Goal: Task Accomplishment & Management: Manage account settings

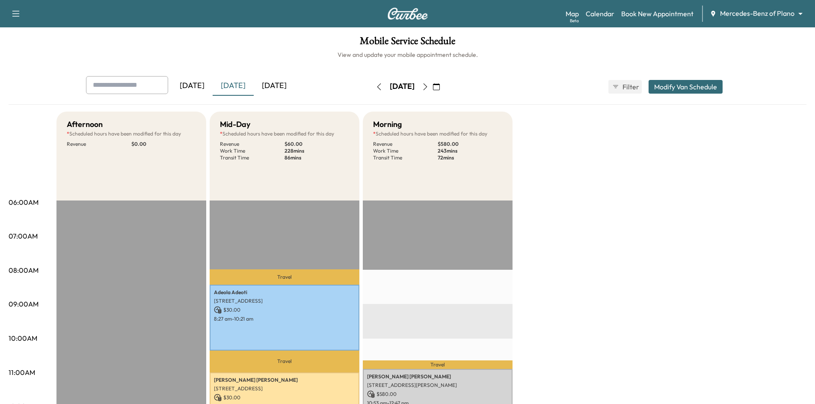
click at [153, 85] on input "text" at bounding box center [127, 85] width 82 height 18
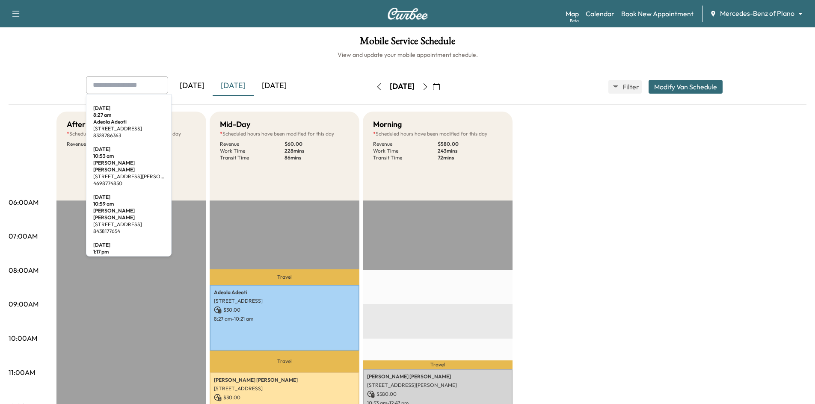
paste input "**********"
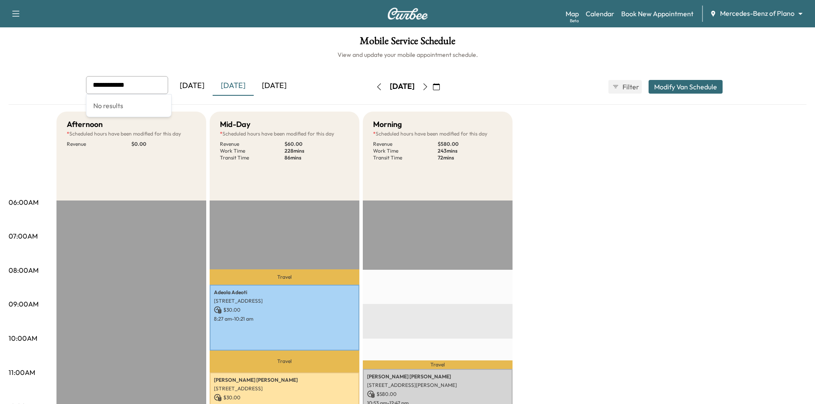
type input "**********"
click at [208, 56] on h6 "View and update your mobile appointment schedule." at bounding box center [408, 55] width 798 height 9
click at [158, 84] on div at bounding box center [159, 85] width 10 height 10
paste input "**********"
type input "**********"
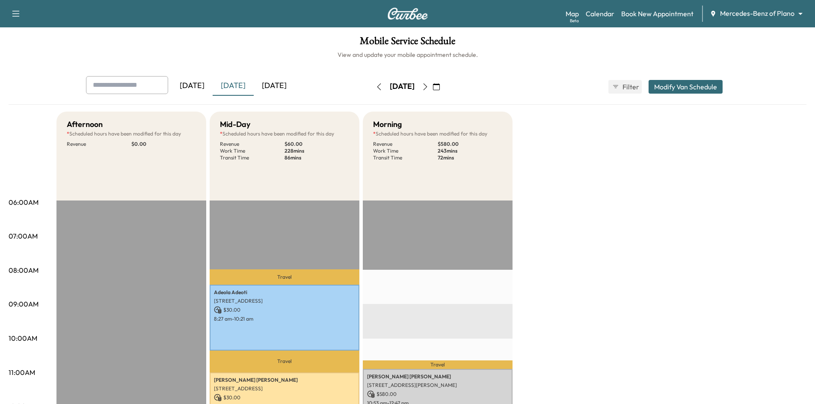
click at [440, 84] on icon "button" at bounding box center [436, 86] width 7 height 7
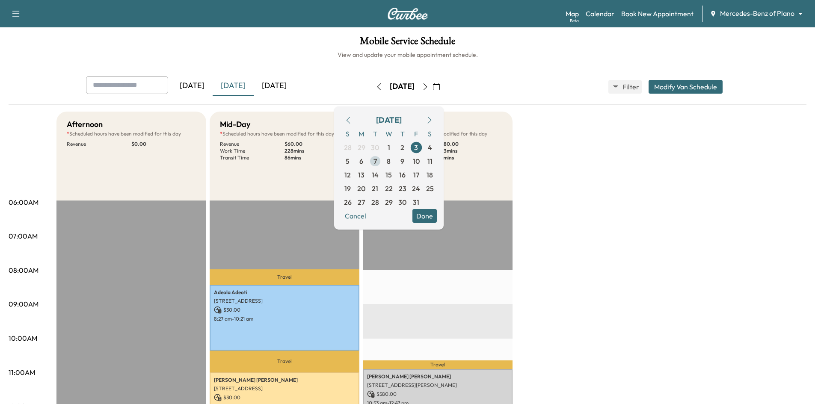
click at [382, 163] on span "7" at bounding box center [375, 161] width 14 height 14
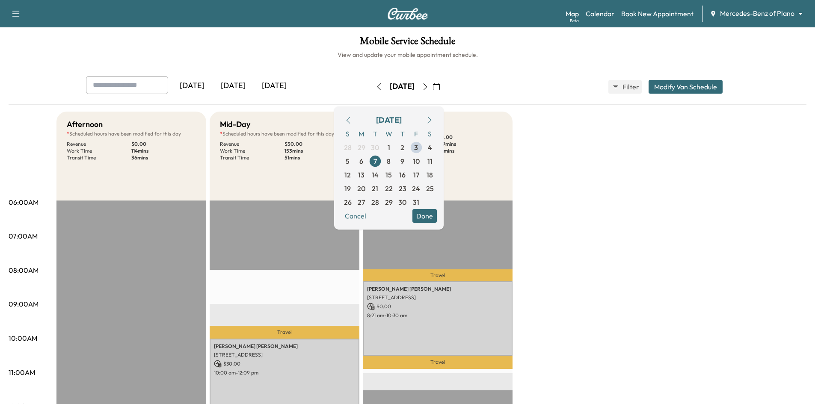
click at [437, 220] on button "Done" at bounding box center [425, 216] width 24 height 14
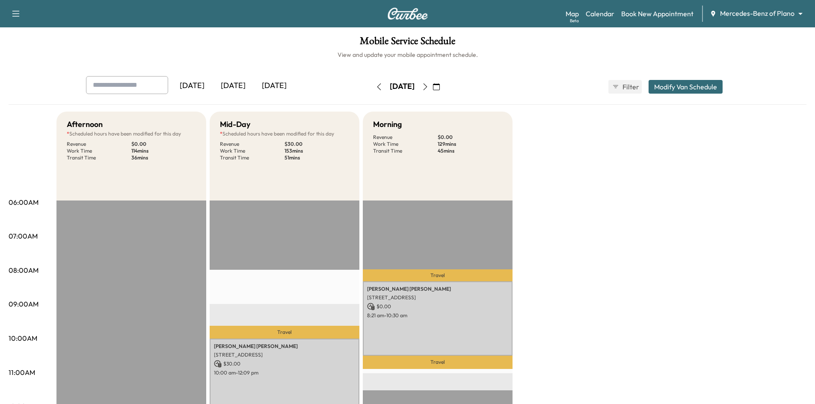
click at [683, 90] on button "Modify Van Schedule" at bounding box center [686, 87] width 74 height 14
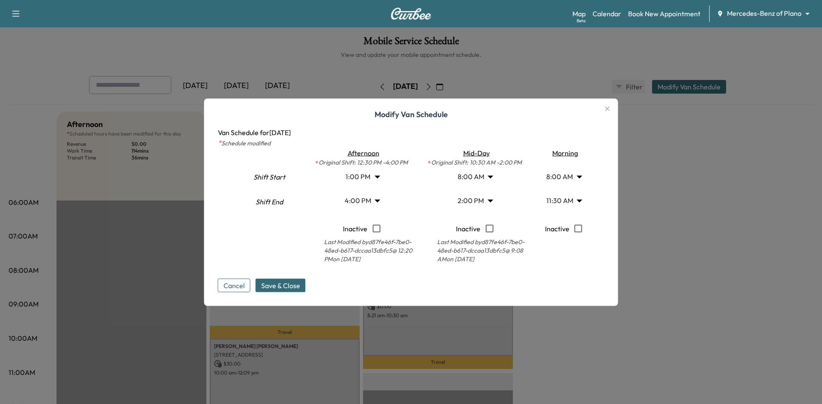
click at [491, 178] on body "Support Log Out Map Beta Calendar Book New Appointment Mercedes-Benz of Plano *…" at bounding box center [411, 202] width 822 height 404
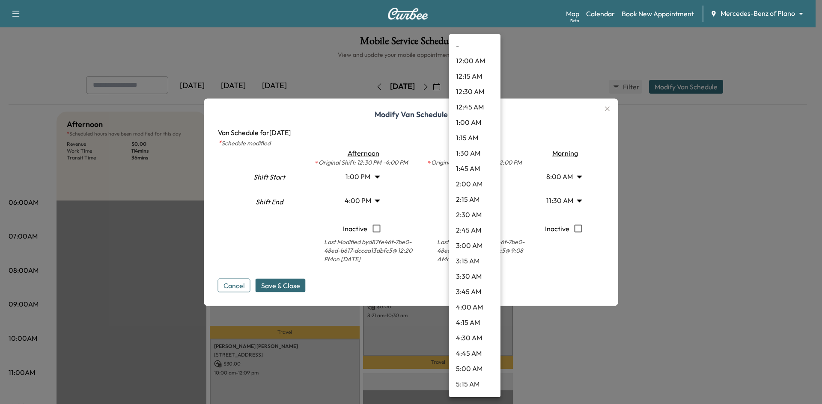
scroll to position [338, 0]
click at [654, 344] on div at bounding box center [411, 202] width 822 height 404
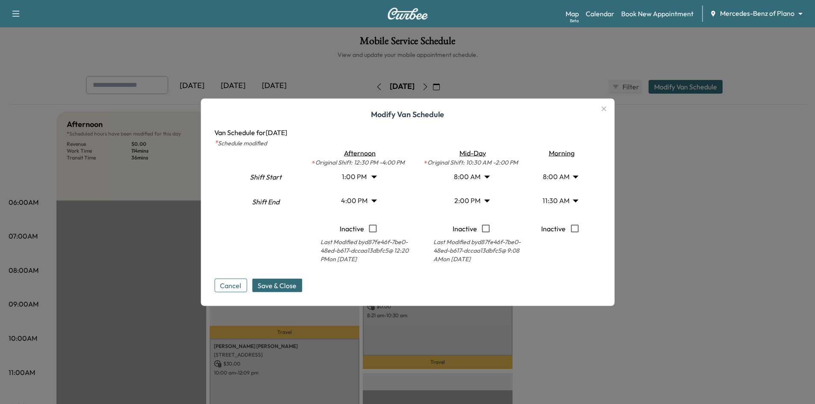
click at [239, 288] on button "Cancel" at bounding box center [230, 286] width 33 height 14
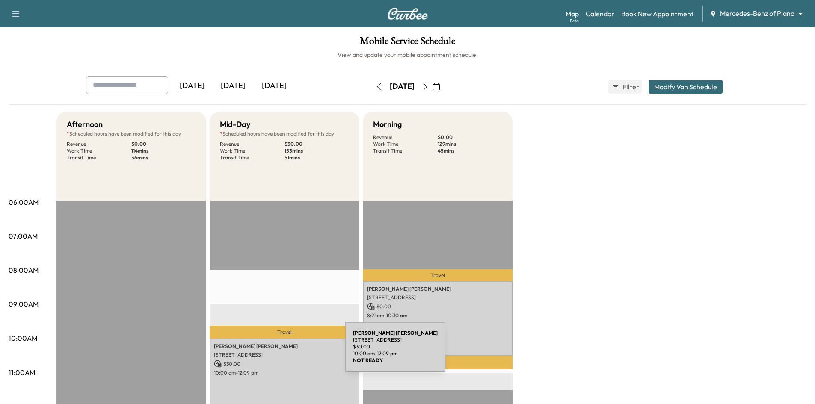
click at [283, 354] on p "2231 Rolling Vis Ln, Prosper, TX 75078, USA" at bounding box center [284, 355] width 141 height 7
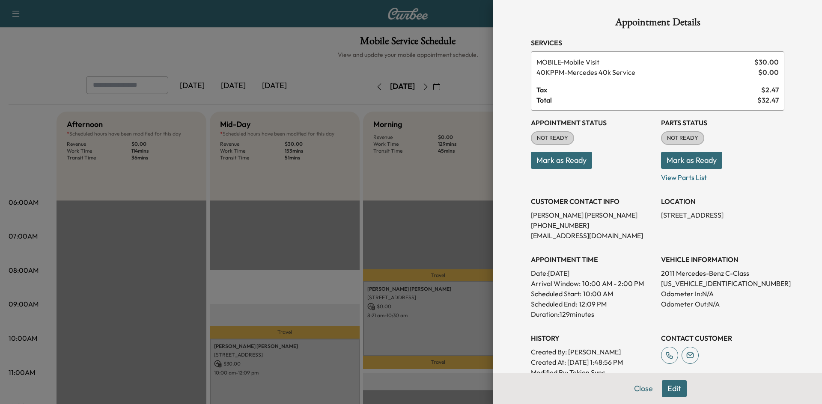
click at [325, 197] on div at bounding box center [411, 202] width 822 height 404
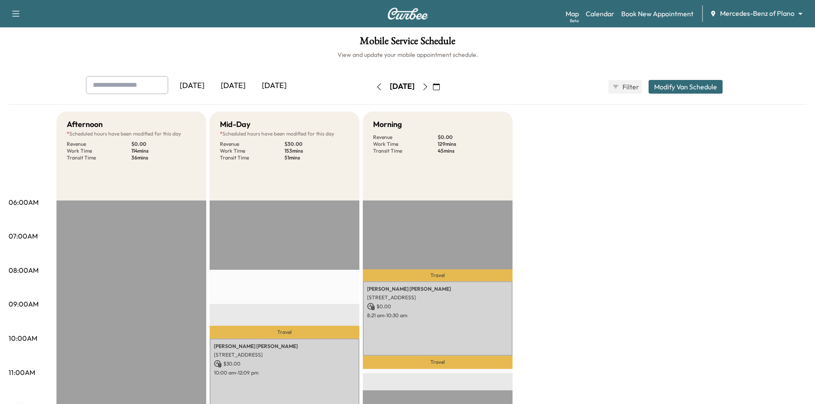
drag, startPoint x: 361, startPoint y: 132, endPoint x: 353, endPoint y: 134, distance: 8.7
click at [339, 154] on p "51 mins" at bounding box center [317, 157] width 65 height 7
click at [325, 168] on div "Mid-Day * Scheduled hours have been modified for this day Revenue $ 30.00 Work …" at bounding box center [285, 156] width 150 height 89
click at [280, 177] on div "Mid-Day * Scheduled hours have been modified for this day Revenue $ 30.00 Work …" at bounding box center [285, 156] width 150 height 89
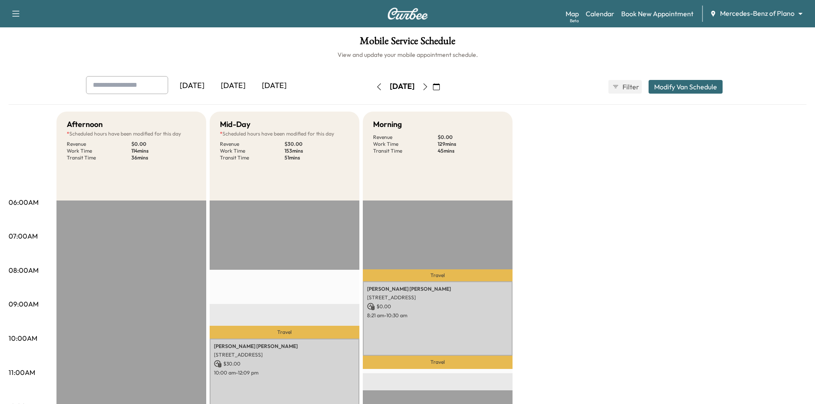
drag, startPoint x: 659, startPoint y: 83, endPoint x: 648, endPoint y: 89, distance: 11.9
click at [659, 85] on button "Modify Van Schedule" at bounding box center [686, 87] width 74 height 14
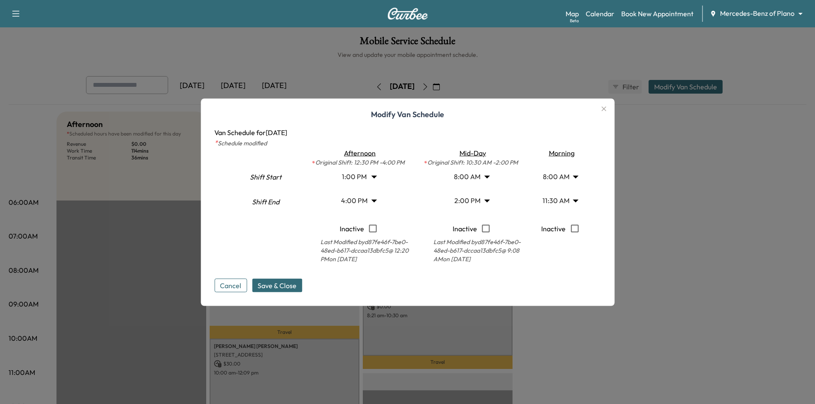
click at [488, 176] on body "Support Log Out Map Beta Calendar Book New Appointment Mercedes-Benz of Plano *…" at bounding box center [407, 202] width 815 height 404
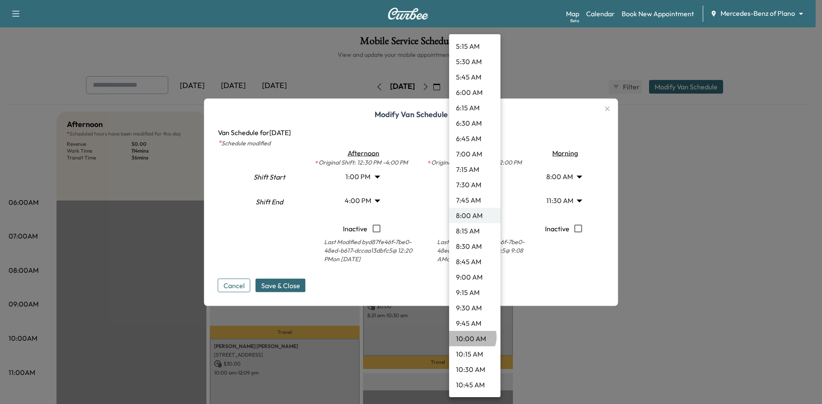
click at [471, 337] on li "10:00 AM" at bounding box center [474, 338] width 51 height 15
type input "**"
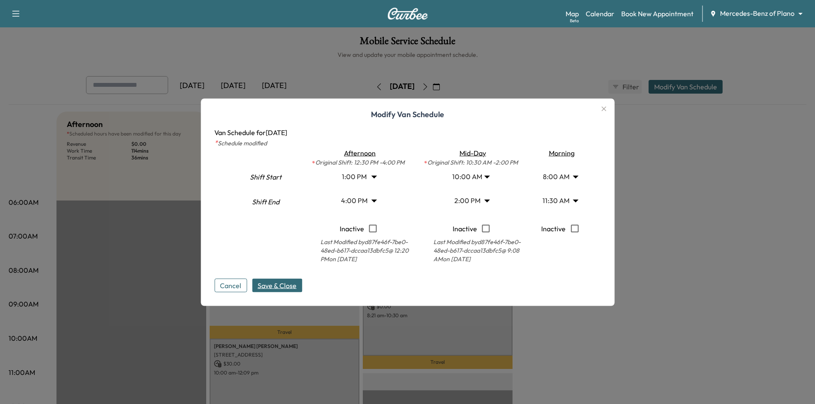
click at [291, 286] on span "Save & Close" at bounding box center [277, 285] width 39 height 10
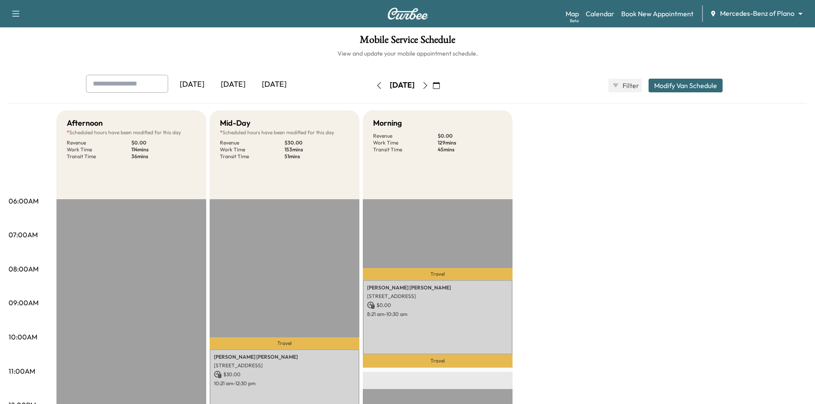
scroll to position [0, 0]
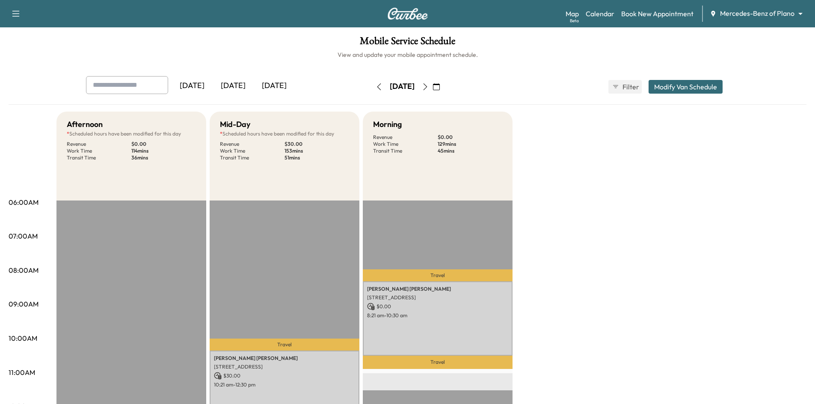
click at [377, 88] on icon "button" at bounding box center [379, 86] width 4 height 7
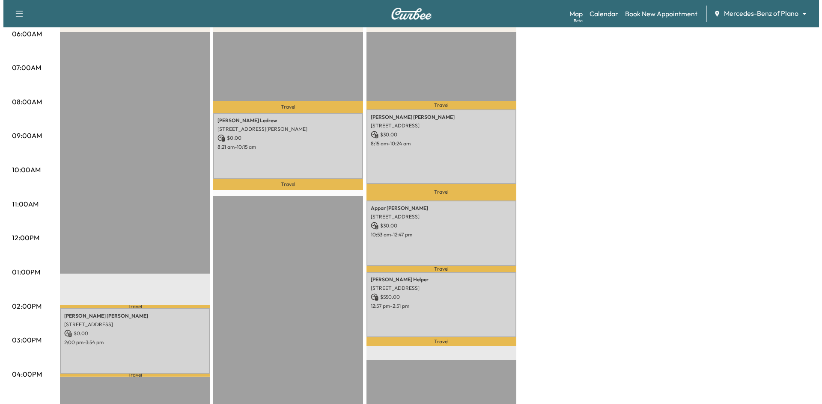
scroll to position [171, 0]
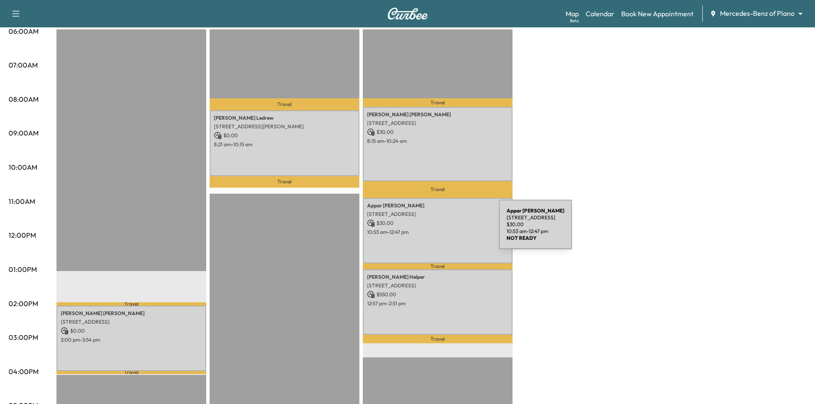
click at [435, 229] on p "10:53 am - 12:47 pm" at bounding box center [437, 232] width 141 height 7
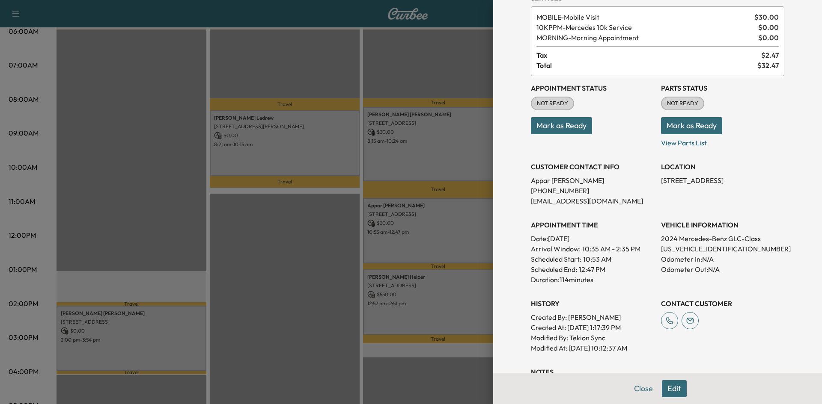
scroll to position [150, 0]
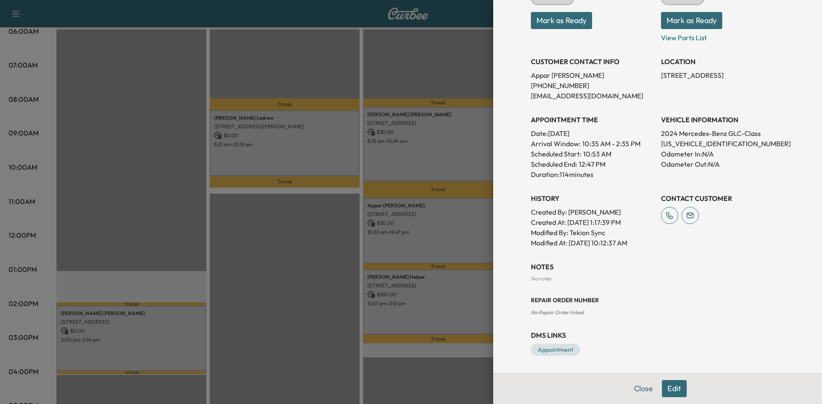
click at [665, 393] on button "Edit" at bounding box center [674, 388] width 25 height 17
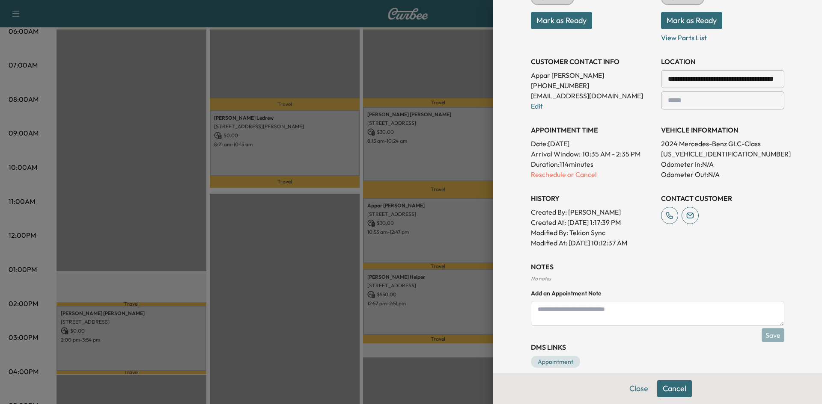
click at [601, 312] on textarea at bounding box center [657, 313] width 253 height 25
type textarea "*"
type textarea "**********"
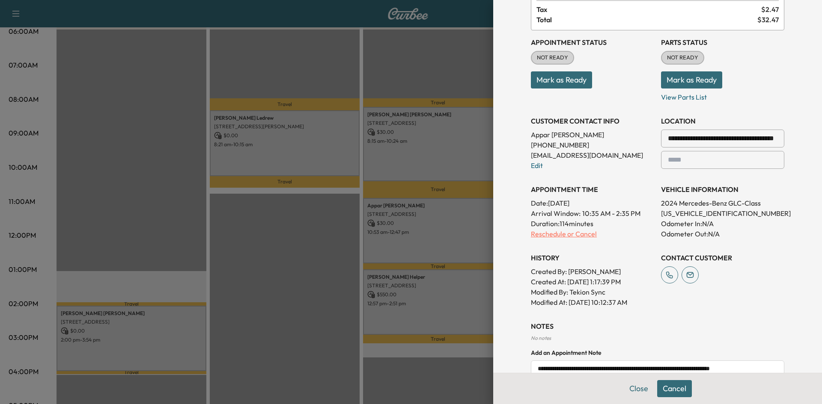
scroll to position [180, 0]
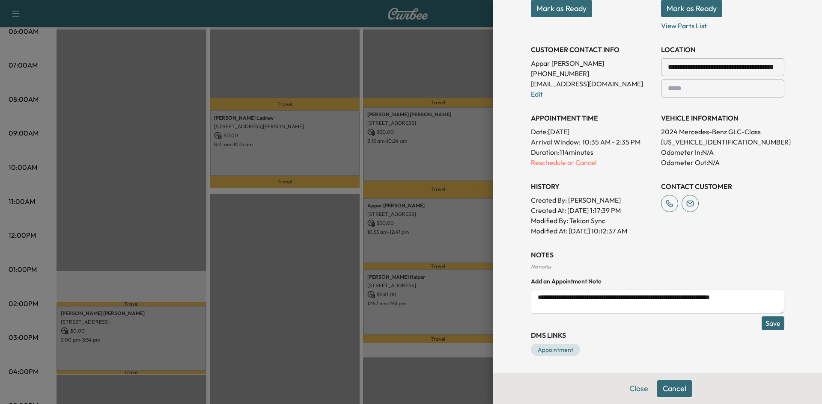
click at [611, 309] on textarea "**********" at bounding box center [657, 301] width 253 height 25
paste textarea "**********"
type textarea "**********"
click at [631, 309] on textarea "**********" at bounding box center [657, 301] width 253 height 25
paste textarea "**********"
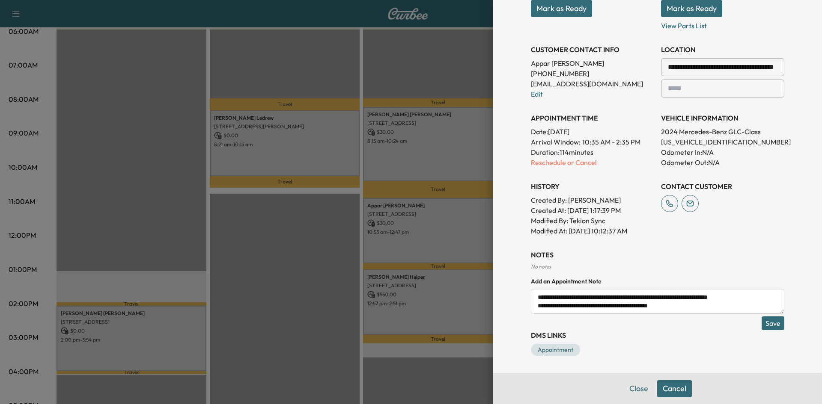
scroll to position [0, 0]
type textarea "**********"
click at [768, 325] on button "Save" at bounding box center [772, 324] width 23 height 14
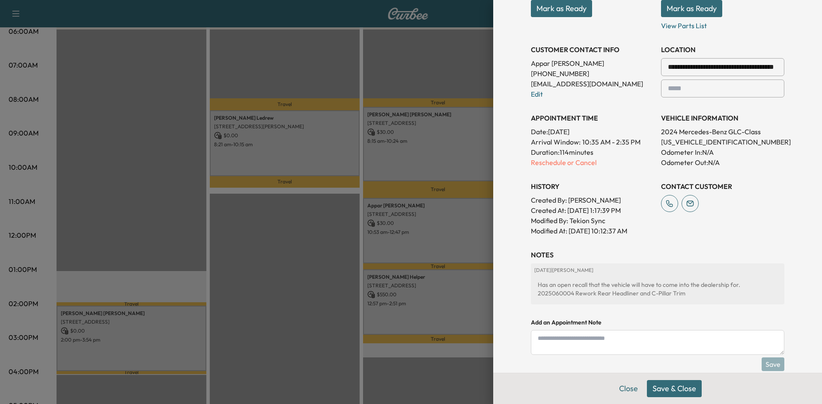
click at [683, 392] on button "Save & Close" at bounding box center [674, 388] width 55 height 17
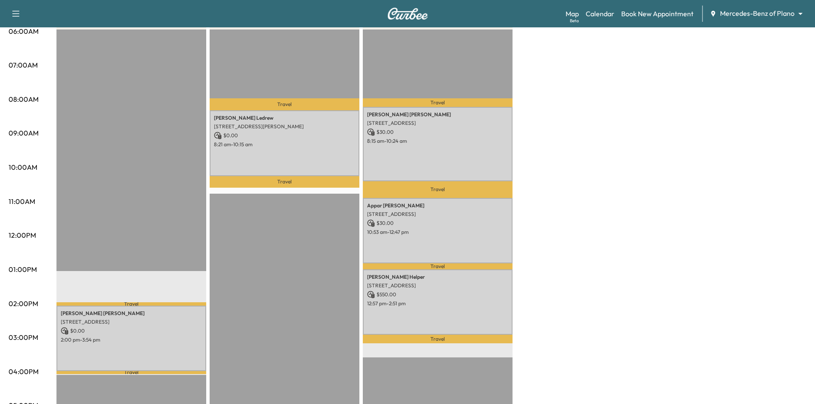
click at [288, 232] on div "Travel Kevin Ledrew 1505 Windsor Dr, McKinney, TX 75072, USA $ 0.00 8:21 am - 1…" at bounding box center [285, 306] width 150 height 553
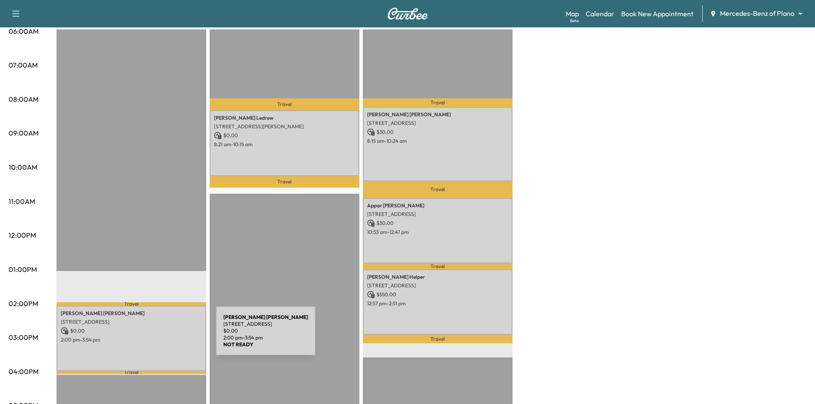
click at [151, 337] on p "2:00 pm - 3:54 pm" at bounding box center [131, 340] width 141 height 7
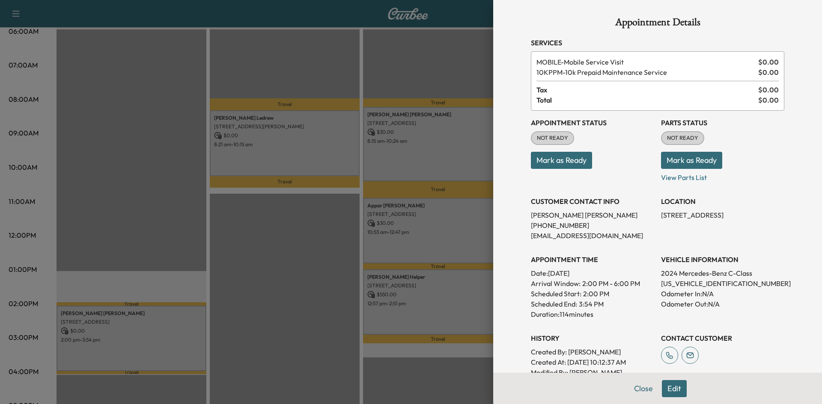
click at [671, 387] on button "Edit" at bounding box center [674, 388] width 25 height 17
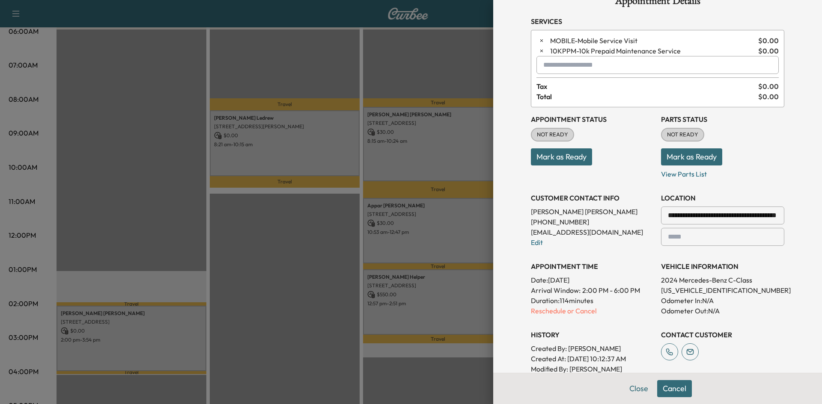
scroll to position [128, 0]
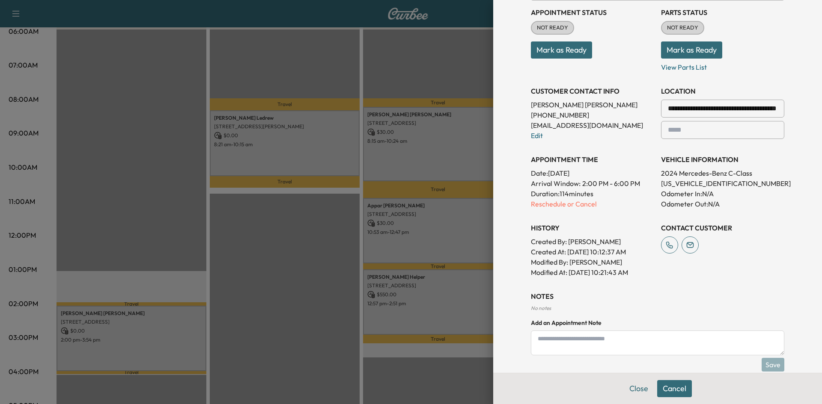
click at [615, 339] on textarea at bounding box center [657, 343] width 253 height 25
type textarea "**********"
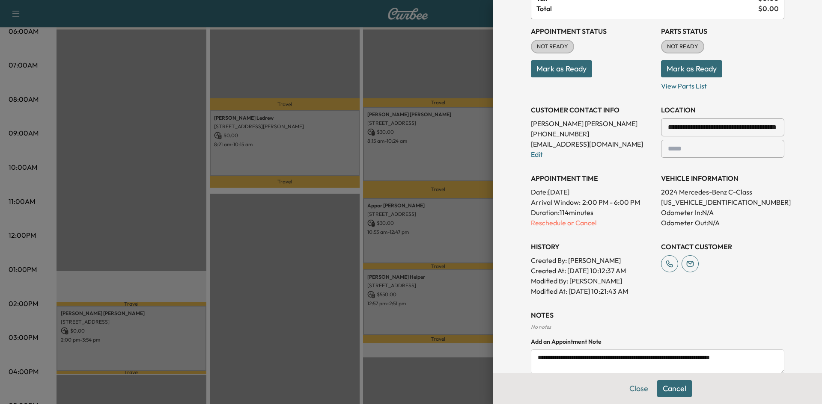
scroll to position [170, 0]
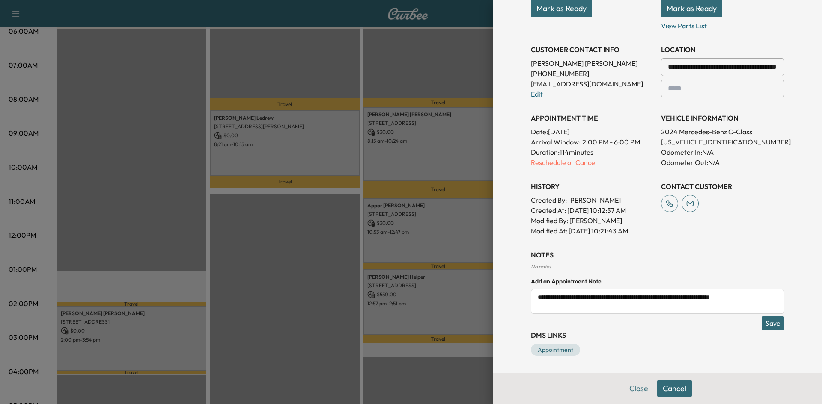
click at [557, 309] on textarea "**********" at bounding box center [657, 301] width 253 height 25
paste textarea "**********"
type textarea "**********"
click at [600, 310] on textarea "**********" at bounding box center [657, 301] width 253 height 25
paste textarea "**********"
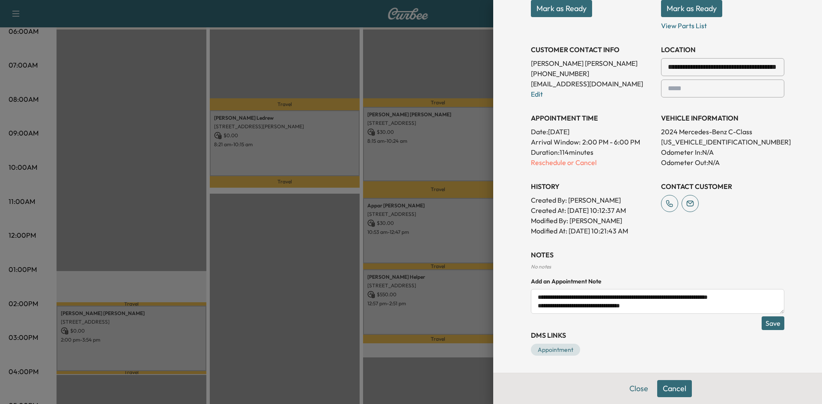
type textarea "**********"
click at [769, 323] on button "Save" at bounding box center [772, 324] width 23 height 14
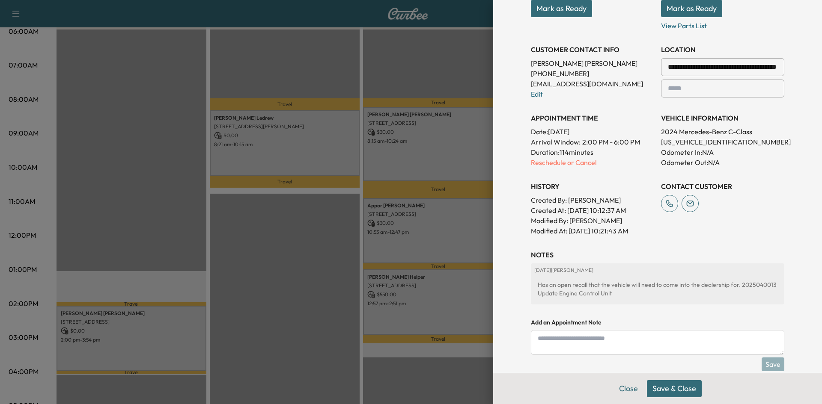
click at [667, 389] on button "Save & Close" at bounding box center [674, 388] width 55 height 17
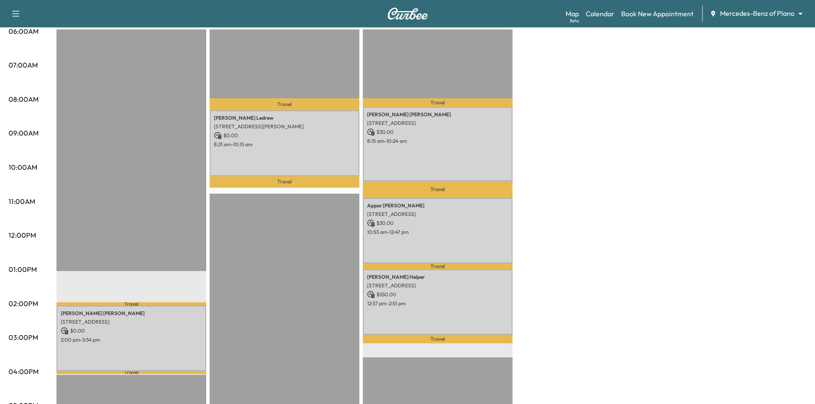
click at [277, 250] on div "Travel Kevin Ledrew 1505 Windsor Dr, McKinney, TX 75072, USA $ 0.00 8:21 am - 1…" at bounding box center [285, 306] width 150 height 553
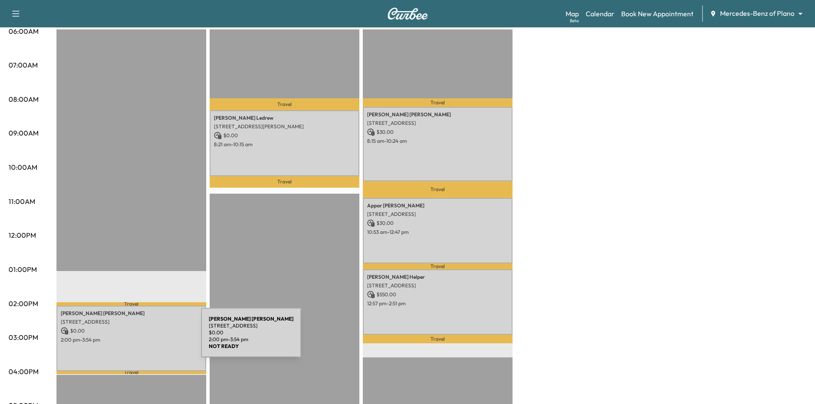
click at [137, 339] on p "2:00 pm - 3:54 pm" at bounding box center [131, 340] width 141 height 7
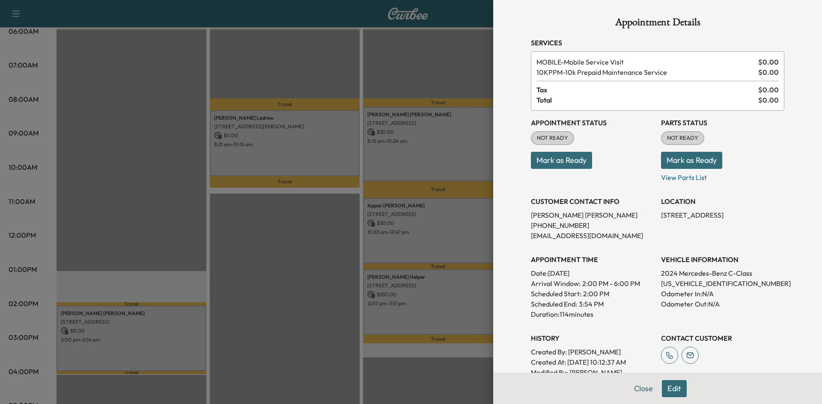
drag, startPoint x: 279, startPoint y: 306, endPoint x: 285, endPoint y: 306, distance: 5.6
click at [281, 306] on div at bounding box center [411, 202] width 822 height 404
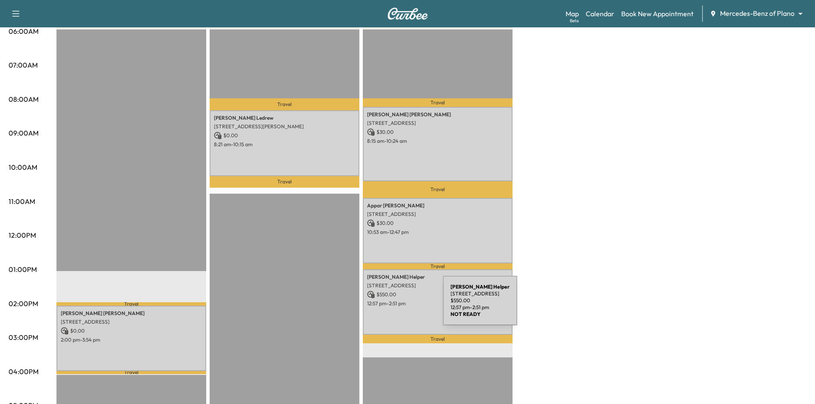
click at [379, 306] on div "Heather Helper 3654 Barkwood Ln, Frisco, TX 75034, USA $ 550.00 12:57 pm - 2:51…" at bounding box center [438, 302] width 150 height 65
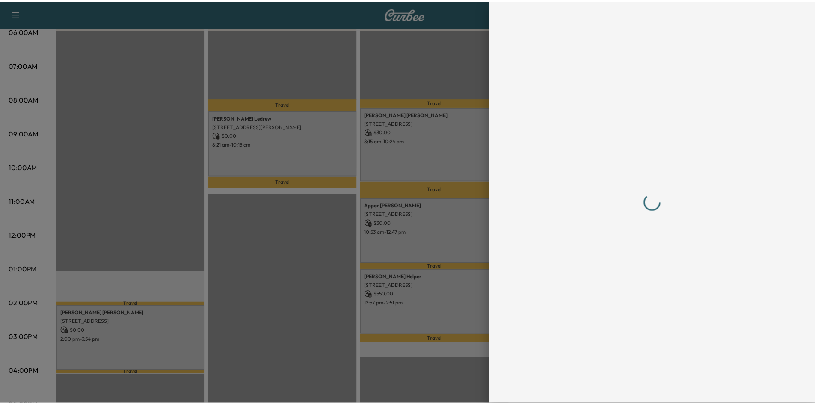
scroll to position [0, 0]
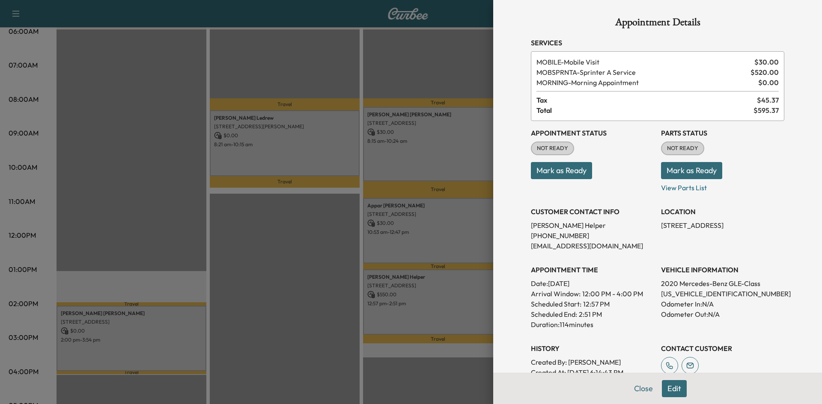
click at [309, 263] on div at bounding box center [411, 202] width 822 height 404
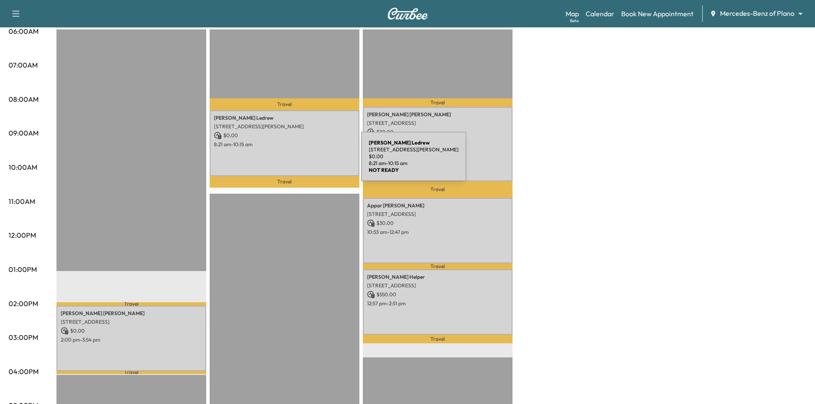
click at [297, 161] on div "Kevin Ledrew 1505 Windsor Dr, McKinney, TX 75072, USA $ 0.00 8:21 am - 10:15 am" at bounding box center [285, 142] width 150 height 65
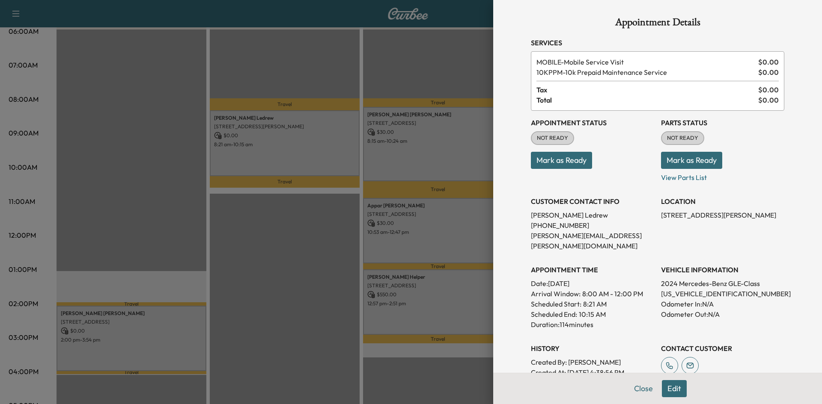
drag, startPoint x: 562, startPoint y: 158, endPoint x: 557, endPoint y: 159, distance: 4.8
click at [562, 159] on button "Mark as Ready" at bounding box center [561, 160] width 61 height 17
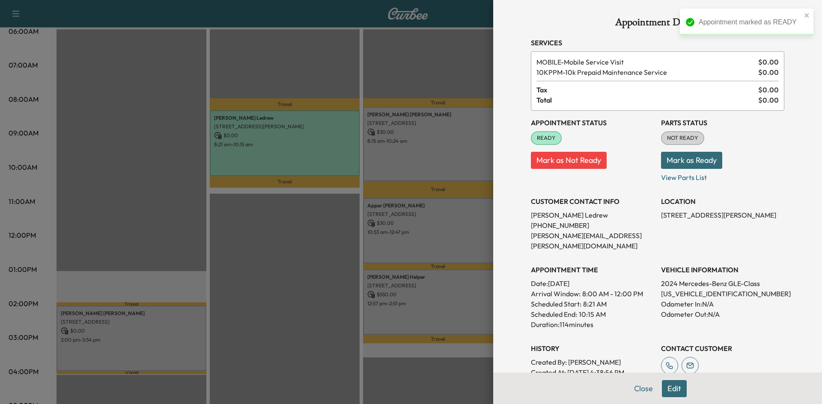
click at [449, 82] on div at bounding box center [411, 202] width 822 height 404
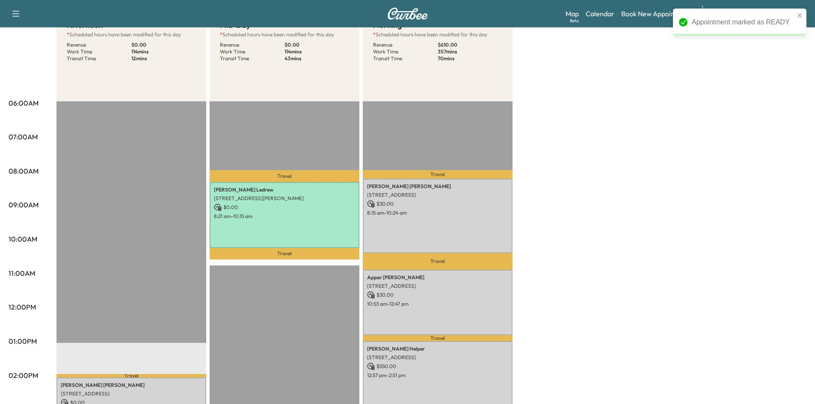
scroll to position [43, 0]
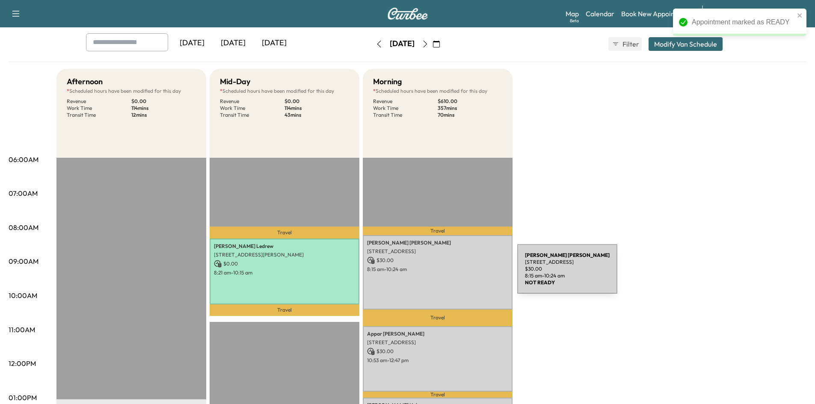
click at [453, 274] on div "Nicole Moreno 5013 Crooked Ln, Plano, TX 75023, USA $ 30.00 8:15 am - 10:24 am" at bounding box center [438, 272] width 150 height 74
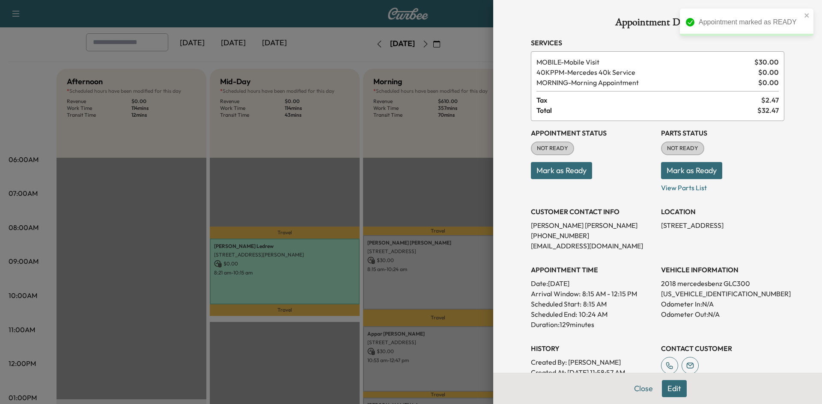
click at [561, 173] on button "Mark as Ready" at bounding box center [561, 170] width 61 height 17
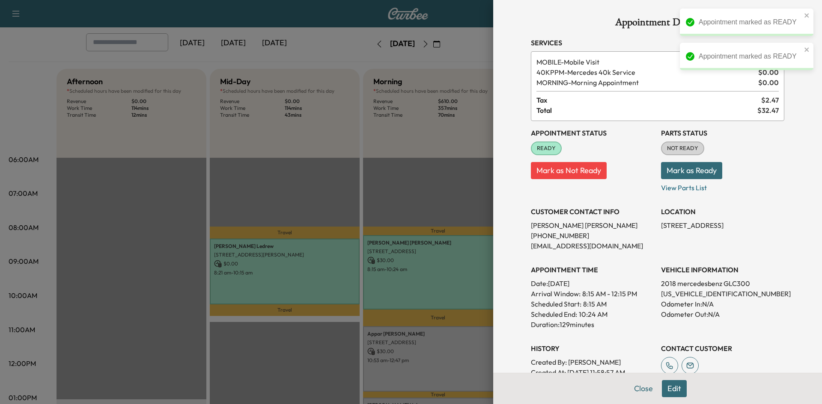
click at [429, 190] on div at bounding box center [411, 202] width 822 height 404
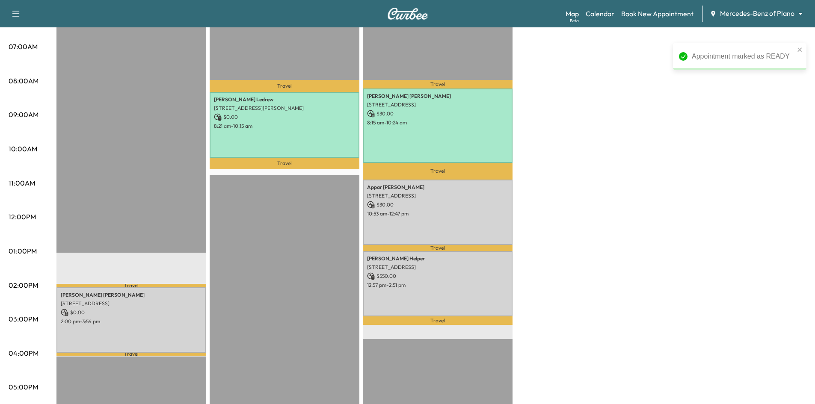
scroll to position [257, 0]
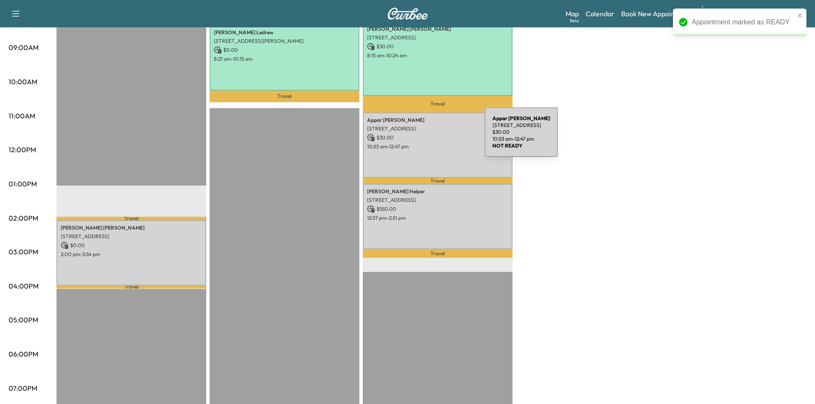
click at [421, 137] on p "$ 30.00" at bounding box center [437, 138] width 141 height 8
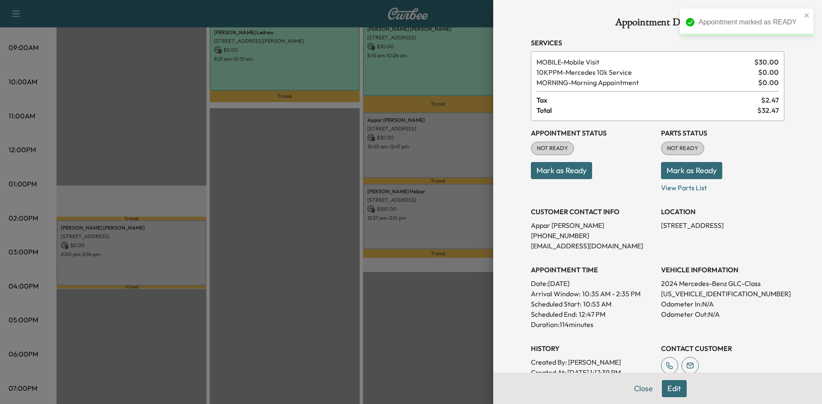
click at [553, 175] on button "Mark as Ready" at bounding box center [561, 170] width 61 height 17
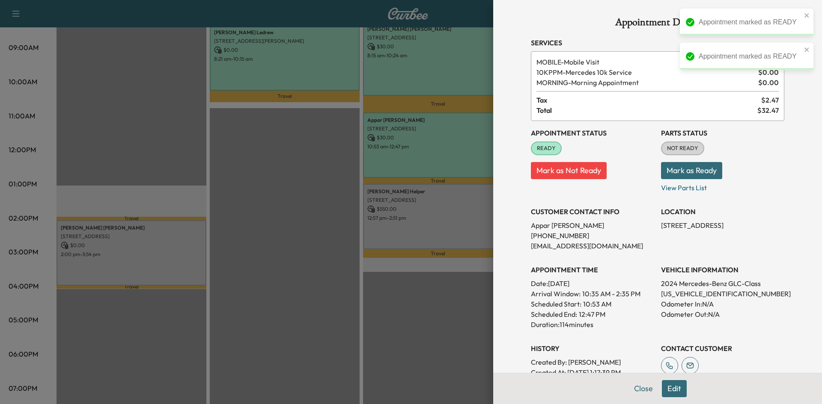
click at [466, 210] on div at bounding box center [411, 202] width 822 height 404
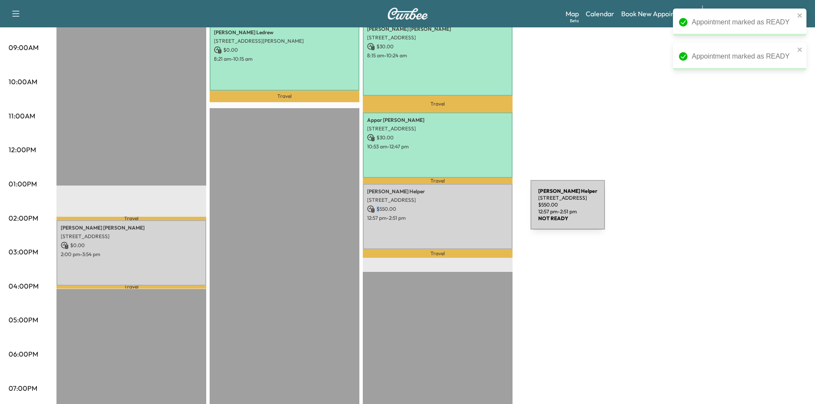
click at [466, 210] on p "$ 550.00" at bounding box center [437, 209] width 141 height 8
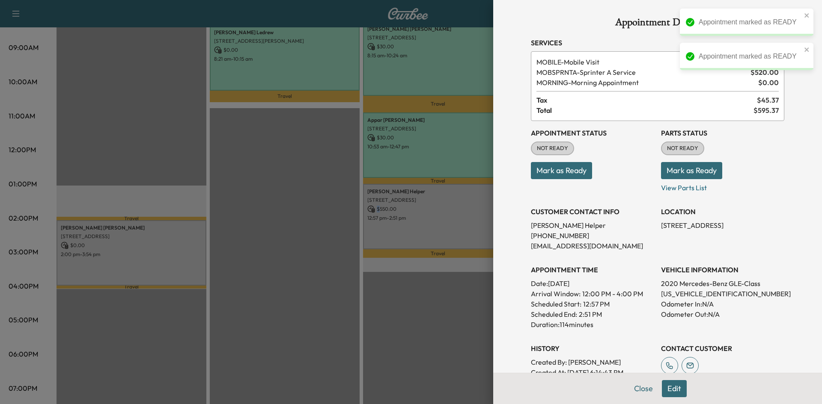
drag, startPoint x: 564, startPoint y: 169, endPoint x: 513, endPoint y: 176, distance: 51.4
click at [563, 170] on button "Mark as Ready" at bounding box center [561, 170] width 61 height 17
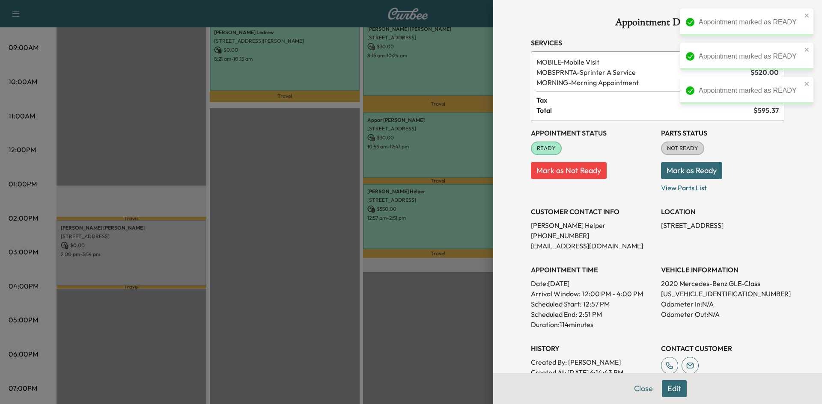
drag, startPoint x: 271, startPoint y: 238, endPoint x: 190, endPoint y: 238, distance: 81.7
click at [269, 238] on div at bounding box center [411, 202] width 822 height 404
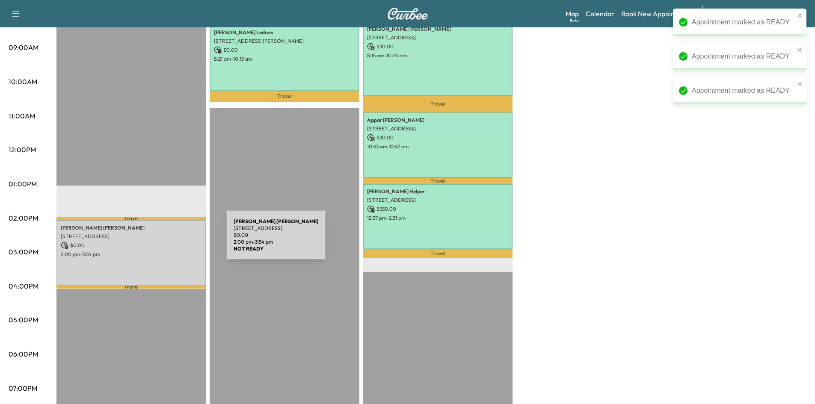
click at [162, 244] on p "$ 0.00" at bounding box center [131, 246] width 141 height 8
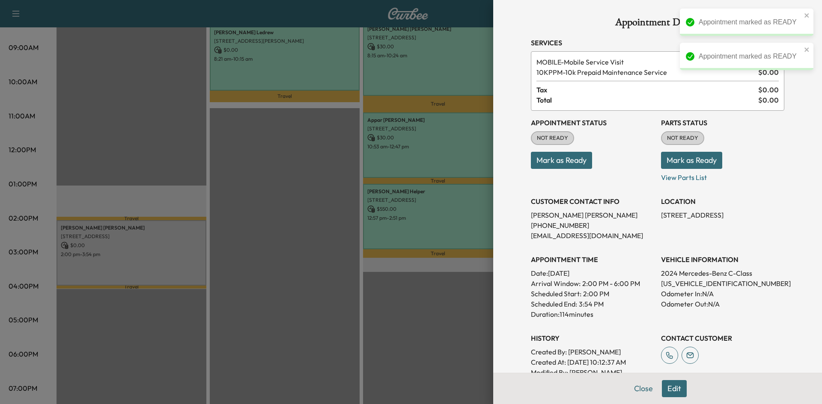
click at [555, 164] on button "Mark as Ready" at bounding box center [561, 160] width 61 height 17
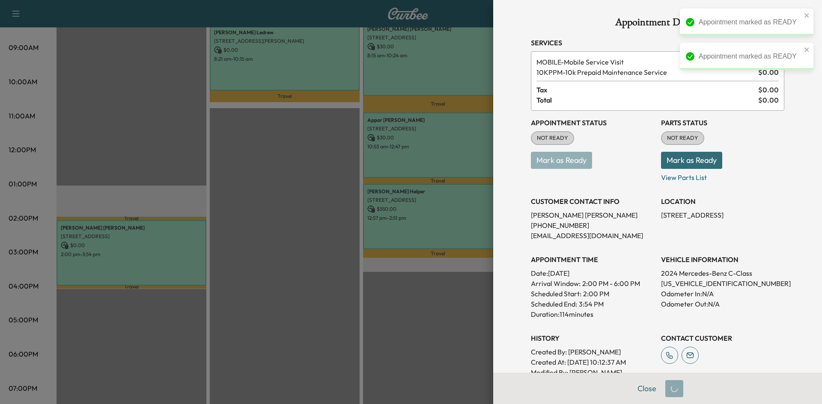
click at [288, 191] on div at bounding box center [411, 202] width 822 height 404
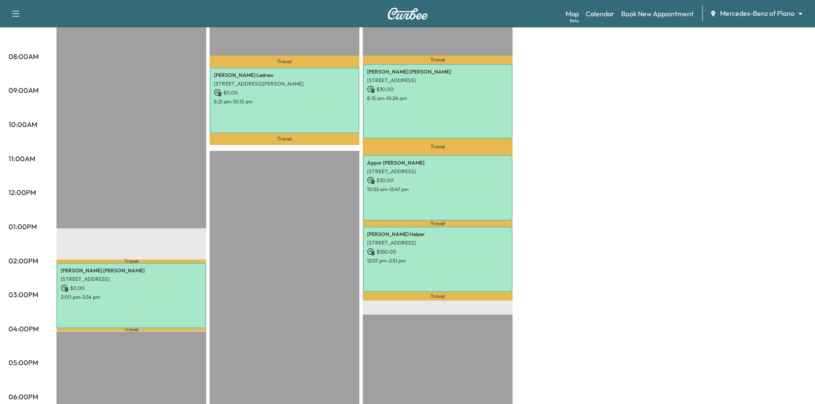
scroll to position [43, 0]
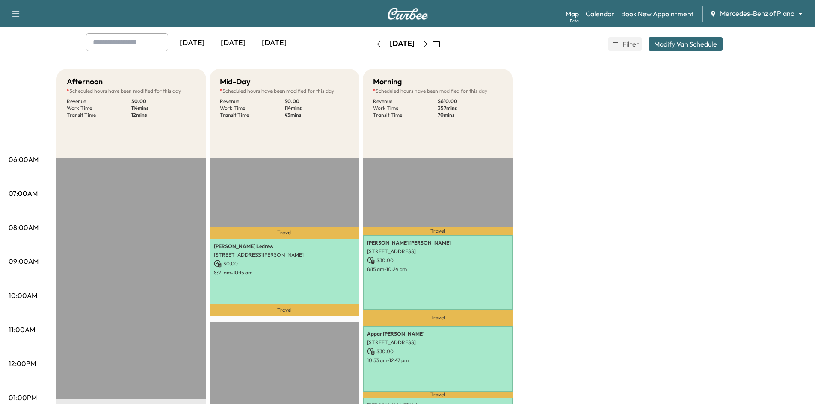
click at [240, 46] on div "[DATE]" at bounding box center [233, 43] width 41 height 20
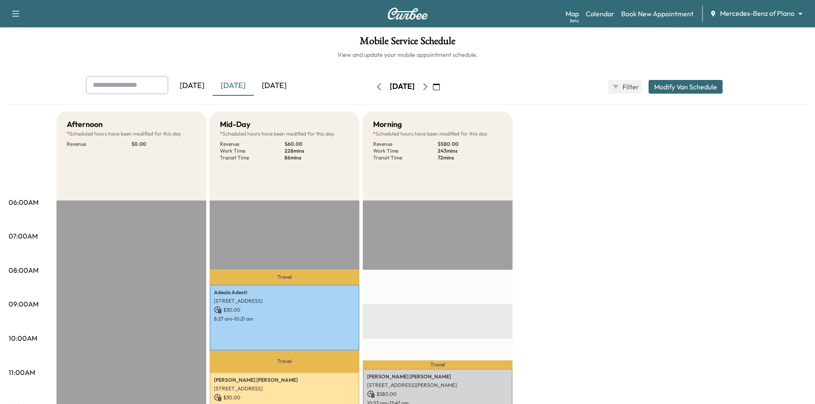
click at [444, 87] on button "button" at bounding box center [436, 87] width 15 height 14
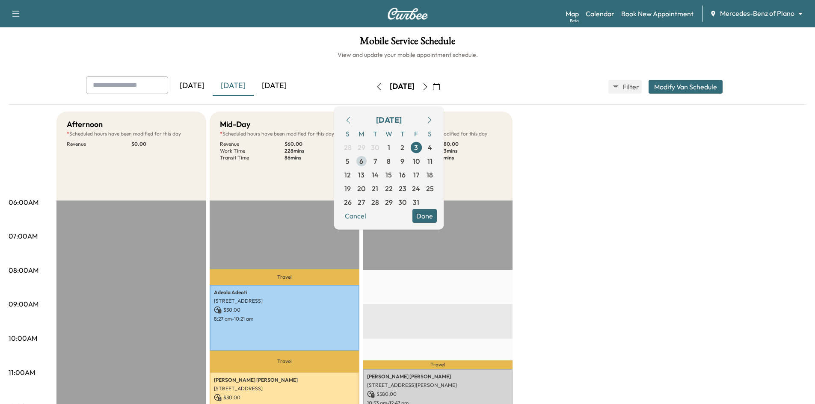
click at [368, 166] on span "6" at bounding box center [362, 161] width 14 height 14
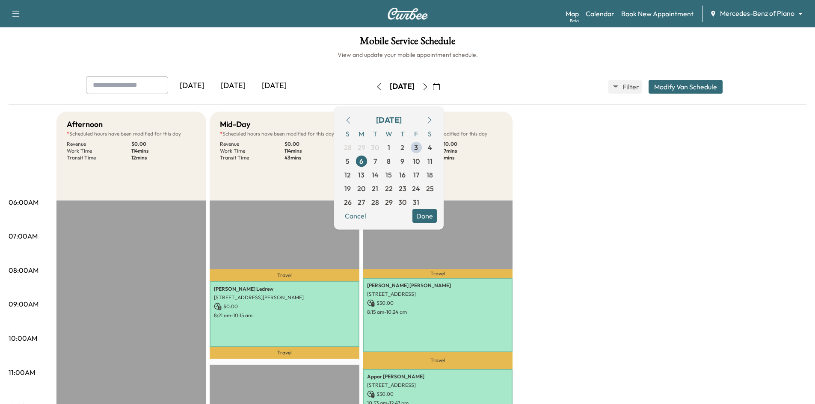
drag, startPoint x: 443, startPoint y: 217, endPoint x: 448, endPoint y: 198, distance: 19.5
click at [437, 217] on button "Done" at bounding box center [425, 216] width 24 height 14
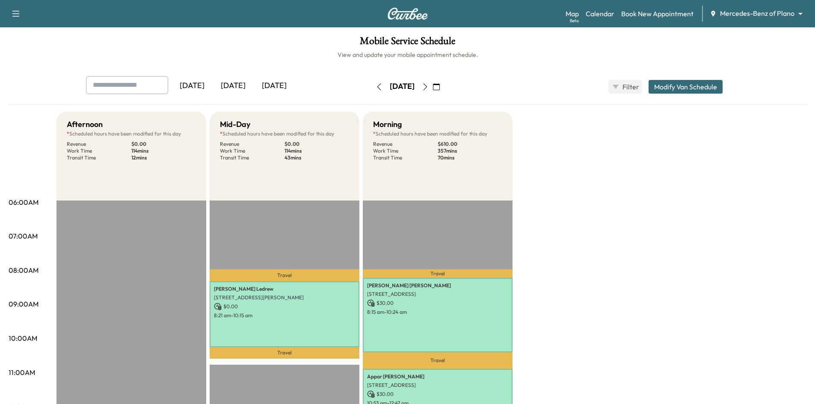
click at [429, 87] on icon "button" at bounding box center [425, 86] width 7 height 7
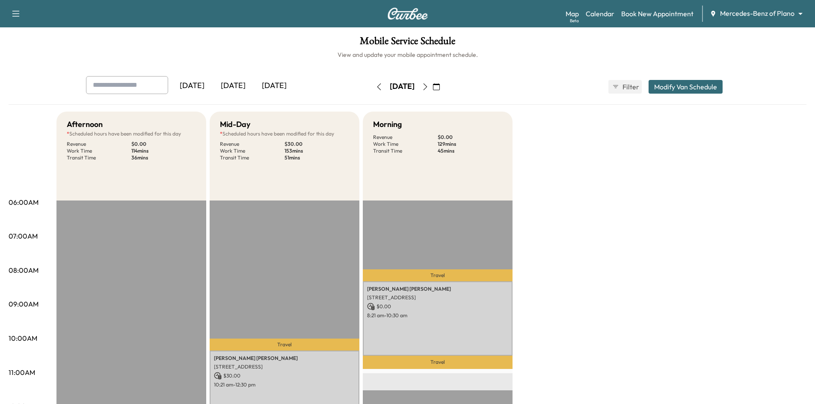
click at [429, 88] on icon "button" at bounding box center [425, 86] width 7 height 7
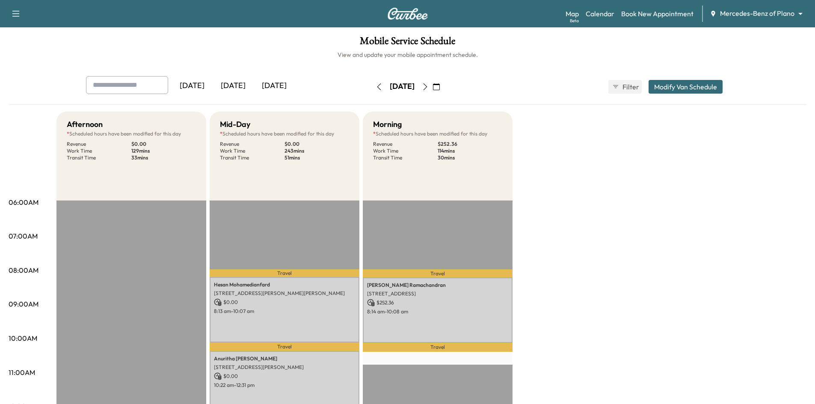
click at [429, 87] on icon "button" at bounding box center [425, 86] width 7 height 7
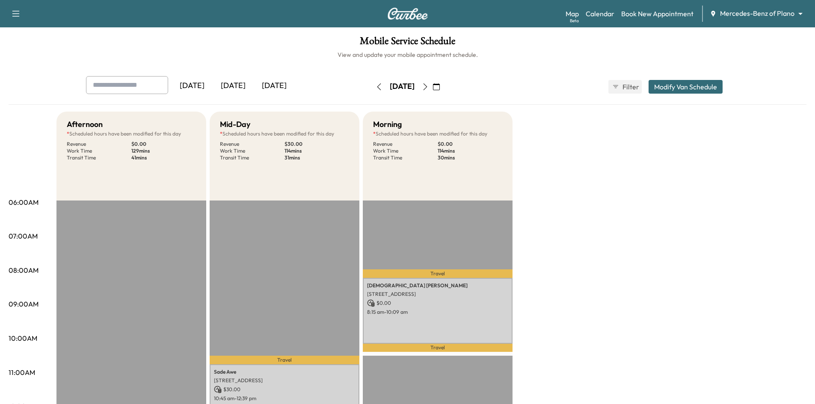
click at [429, 87] on icon "button" at bounding box center [425, 86] width 7 height 7
click at [376, 84] on icon "button" at bounding box center [379, 86] width 7 height 7
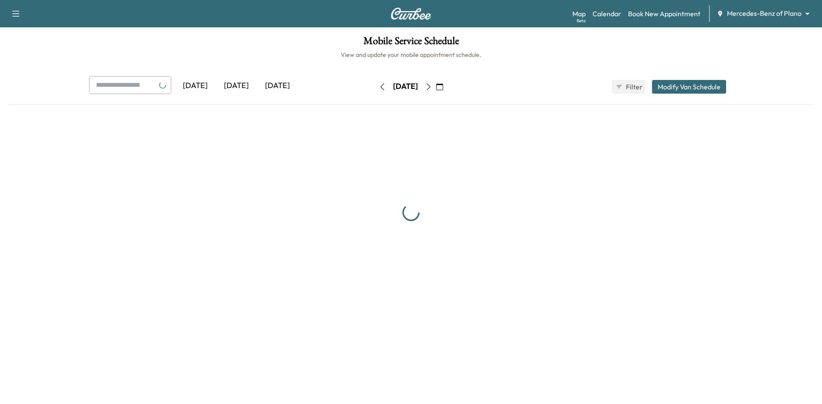
click at [379, 84] on icon "button" at bounding box center [382, 86] width 7 height 7
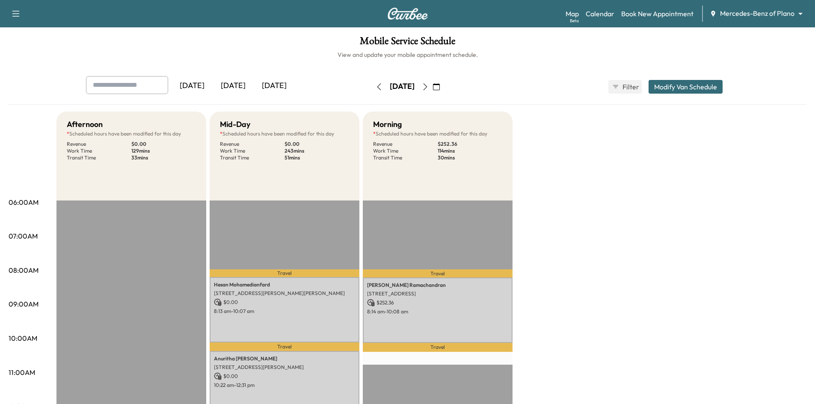
click at [376, 87] on icon "button" at bounding box center [379, 86] width 7 height 7
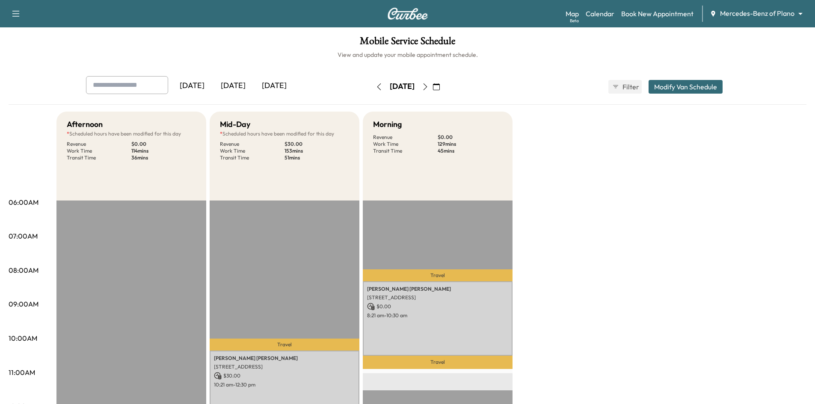
click at [376, 87] on icon "button" at bounding box center [379, 86] width 7 height 7
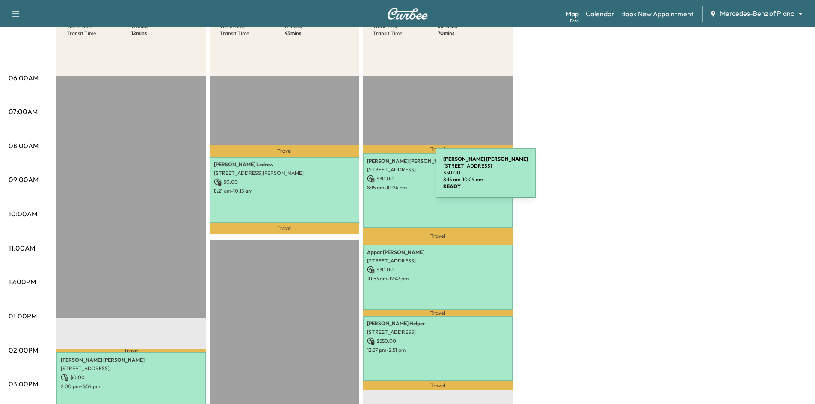
scroll to position [128, 0]
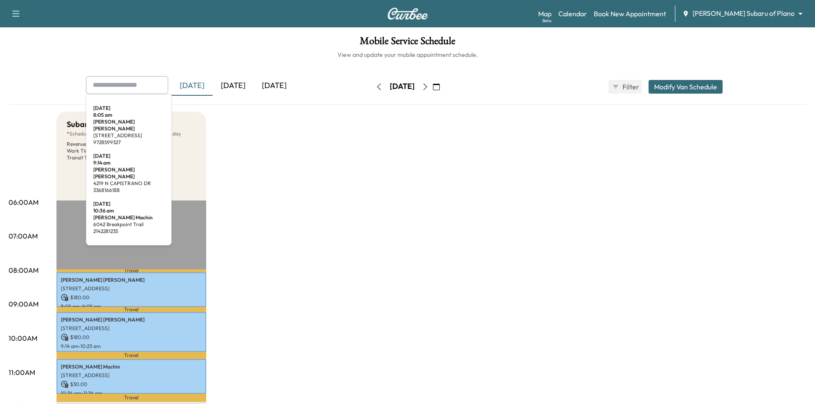
click at [141, 89] on input "text" at bounding box center [127, 85] width 82 height 18
paste input "**********"
type input "**********"
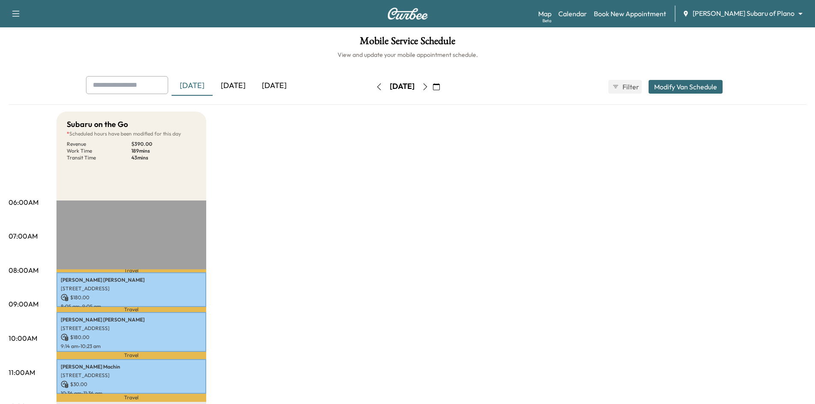
click at [169, 57] on h6 "View and update your mobile appointment schedule." at bounding box center [408, 55] width 798 height 9
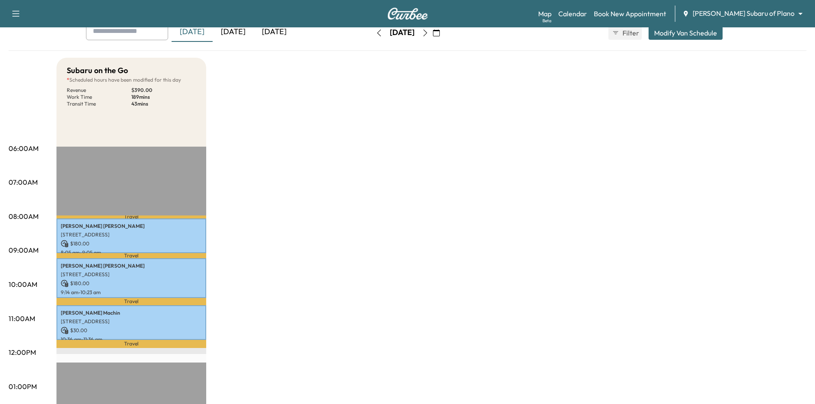
scroll to position [86, 0]
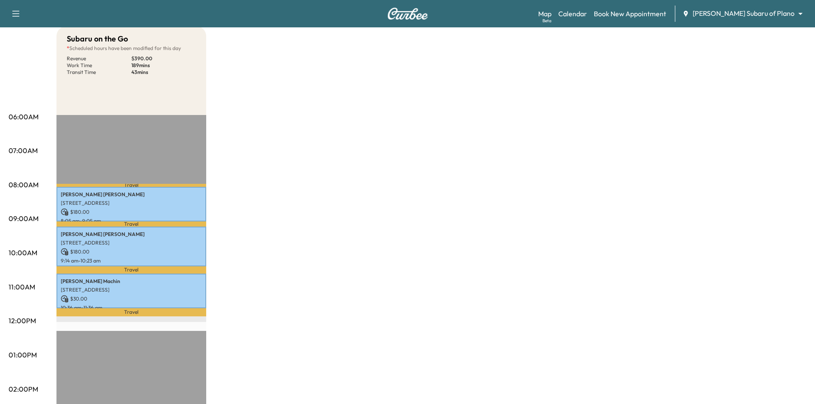
click at [730, 10] on body "Support Log Out Map Beta Calendar Book New Appointment Ewing Subaru of Plano **…" at bounding box center [407, 116] width 815 height 404
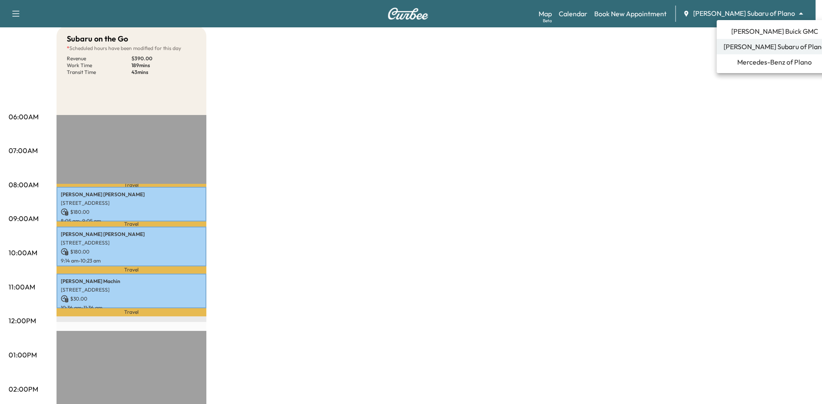
click at [770, 36] on span "[PERSON_NAME] Buick GMC" at bounding box center [774, 31] width 87 height 10
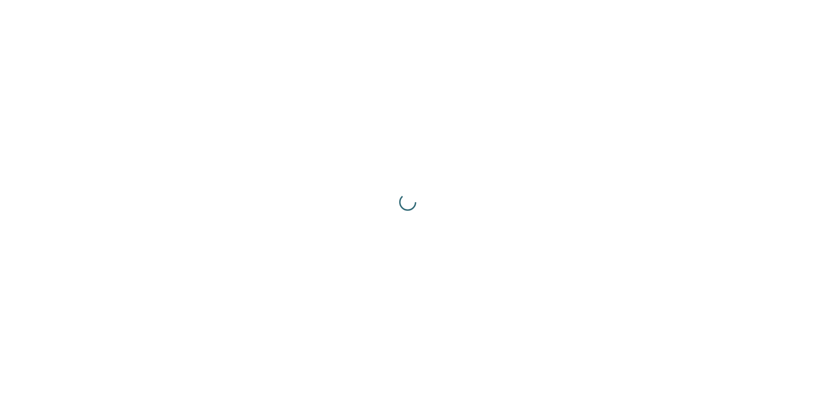
scroll to position [0, 0]
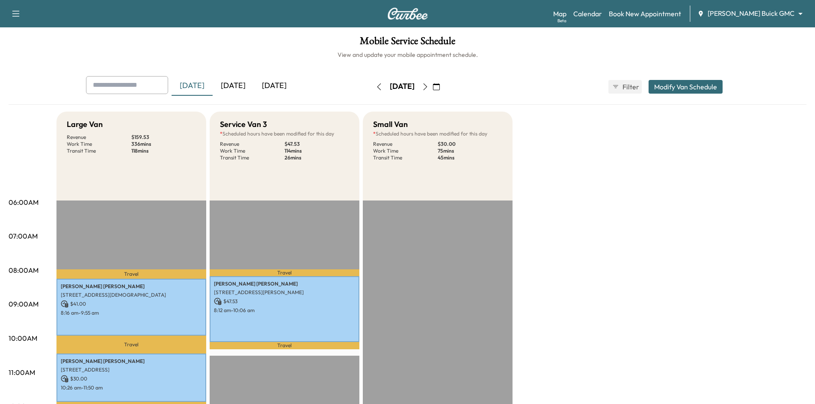
click at [440, 87] on icon "button" at bounding box center [436, 86] width 7 height 7
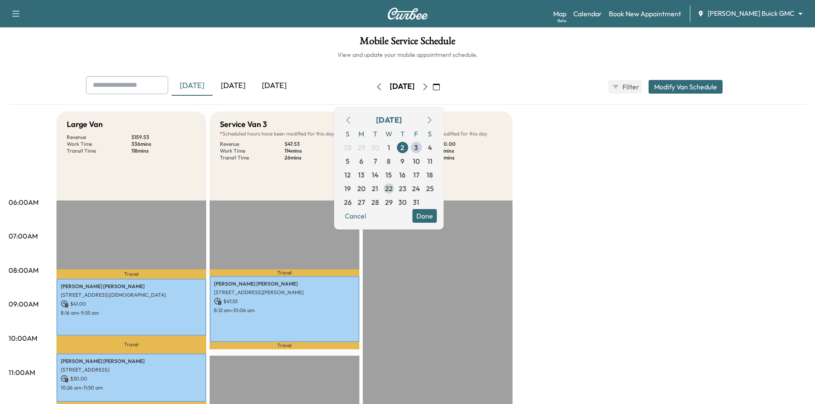
drag, startPoint x: 402, startPoint y: 161, endPoint x: 407, endPoint y: 192, distance: 31.2
click at [382, 161] on span "7" at bounding box center [375, 161] width 14 height 14
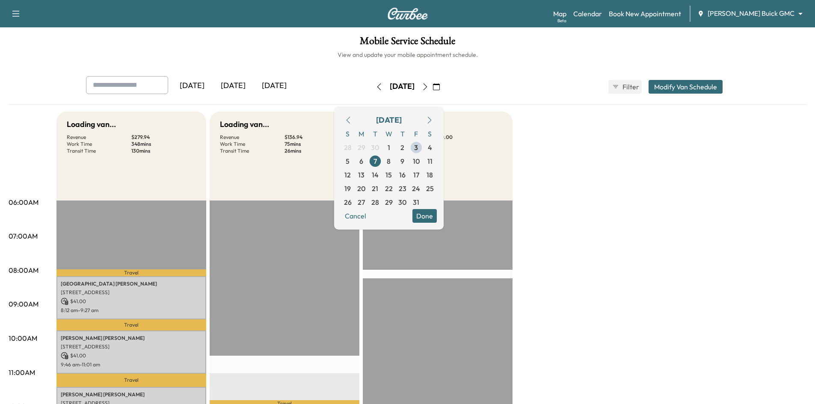
click at [437, 215] on button "Done" at bounding box center [425, 216] width 24 height 14
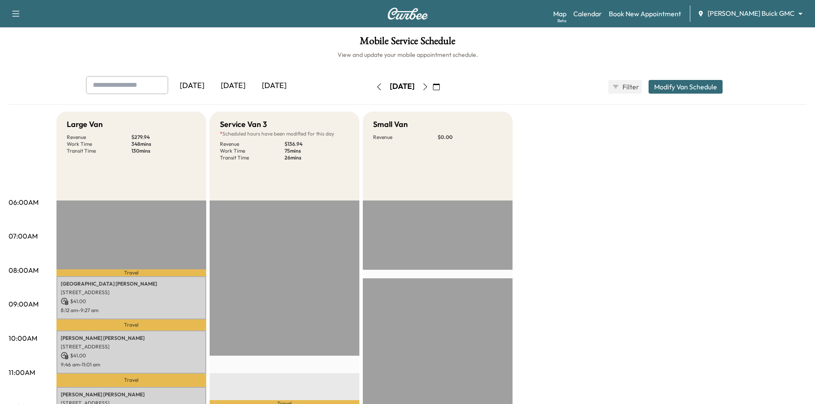
click at [687, 91] on button "Modify Van Schedule" at bounding box center [686, 87] width 74 height 14
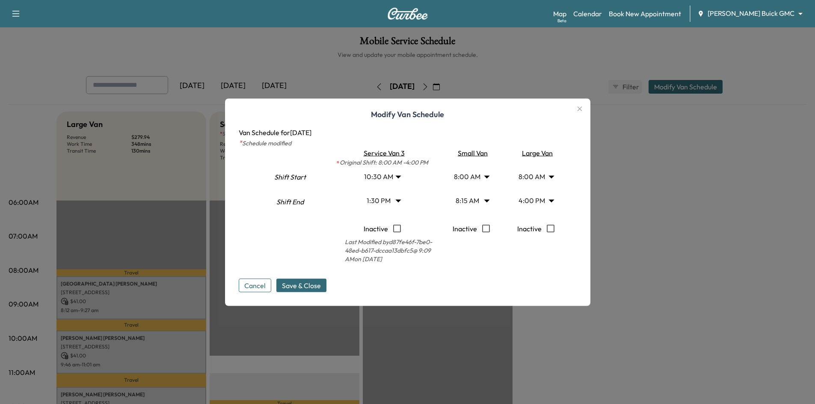
click at [313, 344] on div at bounding box center [407, 202] width 815 height 404
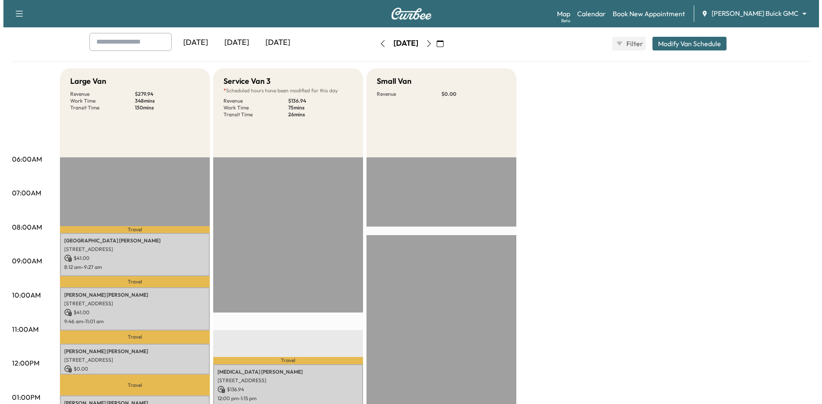
scroll to position [43, 0]
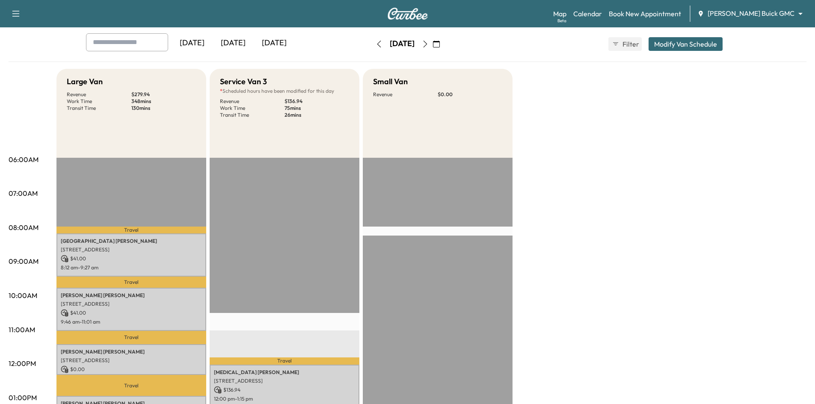
click at [690, 41] on button "Modify Van Schedule" at bounding box center [686, 44] width 74 height 14
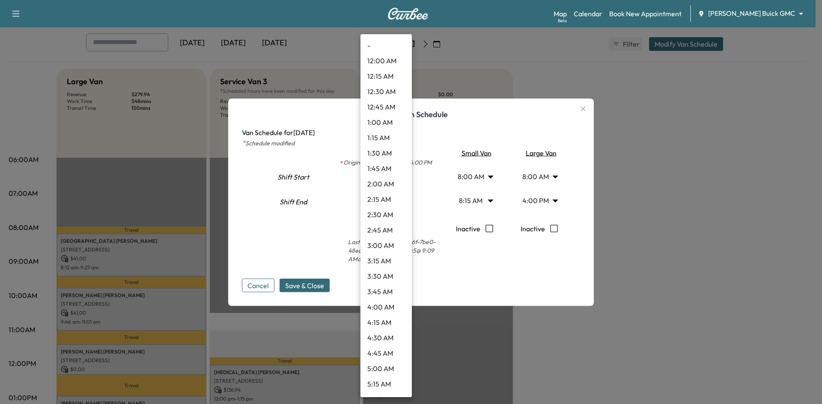
click at [403, 178] on body "Support Log Out Map Beta Calendar Book New Appointment Ewing Buick GMC ********…" at bounding box center [411, 159] width 822 height 404
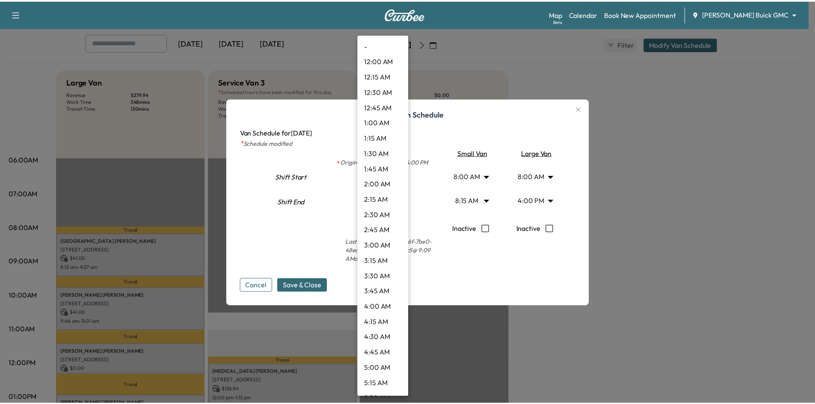
scroll to position [492, 0]
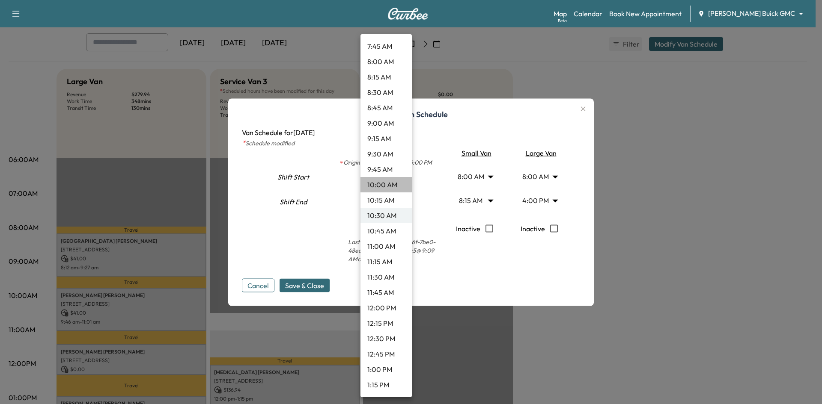
click at [389, 182] on li "10:00 AM" at bounding box center [385, 184] width 51 height 15
type input "**"
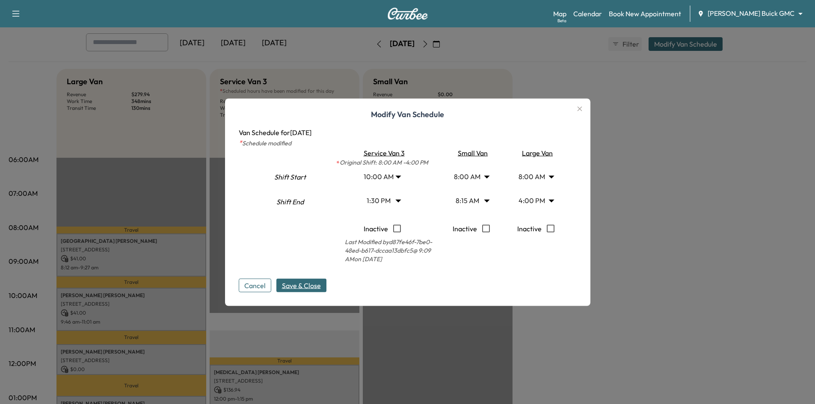
click at [313, 286] on span "Save & Close" at bounding box center [301, 285] width 39 height 10
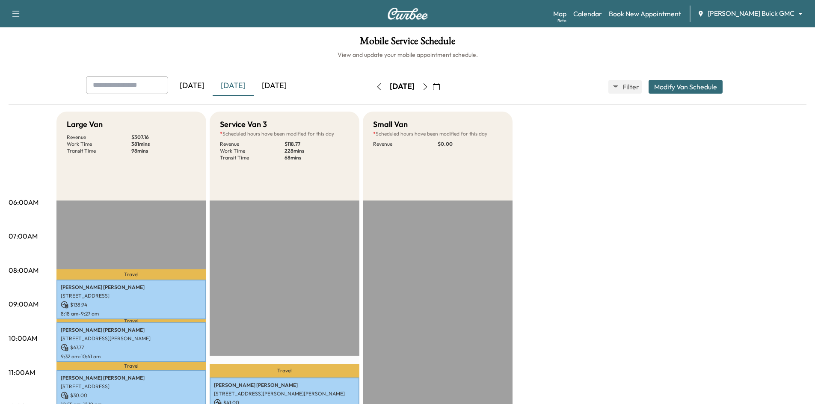
click at [440, 86] on icon "button" at bounding box center [436, 86] width 7 height 7
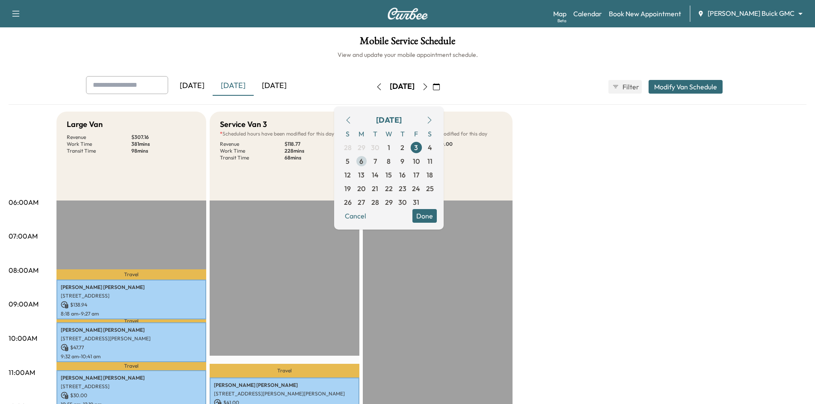
click at [368, 162] on span "6" at bounding box center [362, 161] width 14 height 14
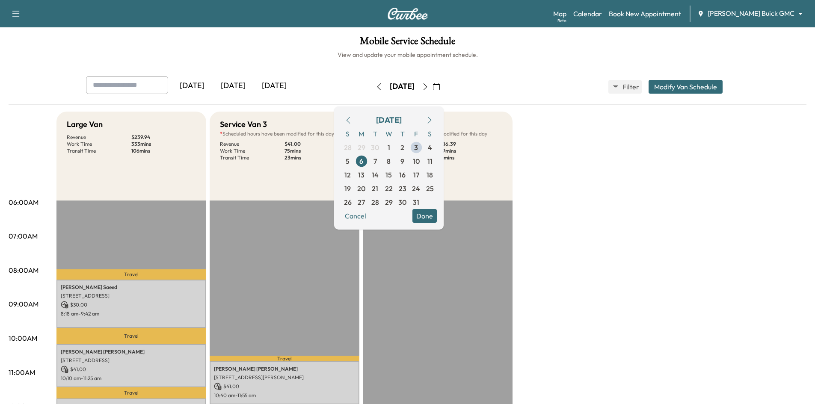
click at [434, 216] on button "Done" at bounding box center [425, 216] width 24 height 14
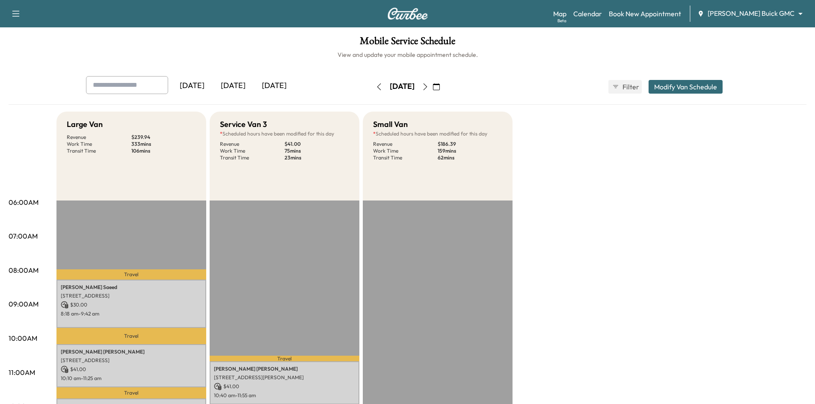
click at [444, 91] on button "button" at bounding box center [436, 87] width 15 height 14
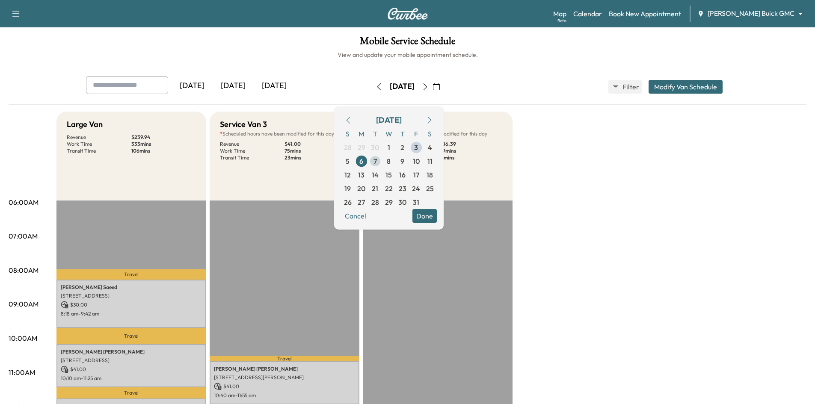
click at [377, 159] on span "7" at bounding box center [375, 161] width 3 height 10
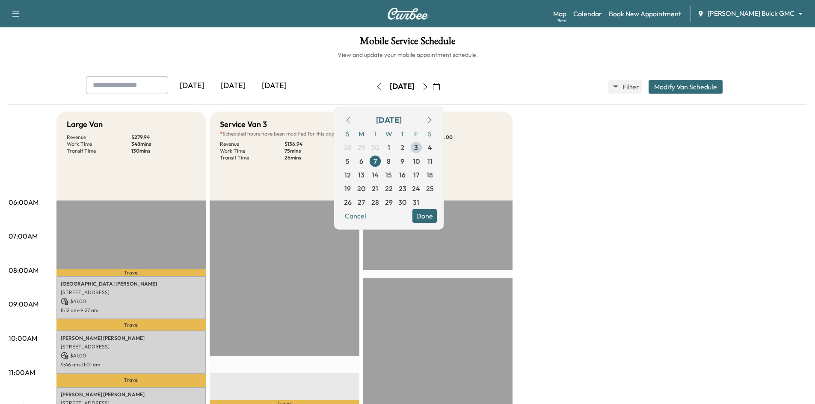
click at [437, 219] on button "Done" at bounding box center [425, 216] width 24 height 14
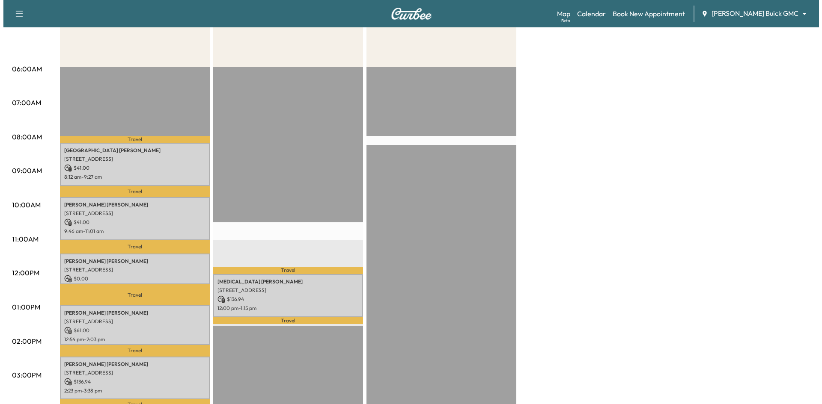
scroll to position [171, 0]
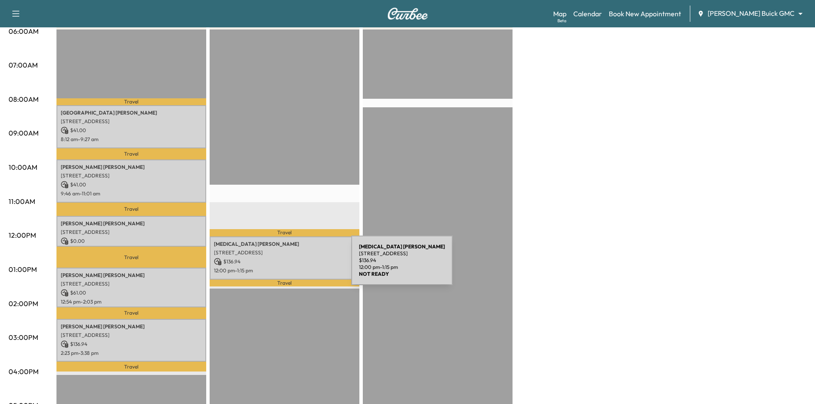
click at [287, 267] on p "12:00 pm - 1:15 pm" at bounding box center [284, 270] width 141 height 7
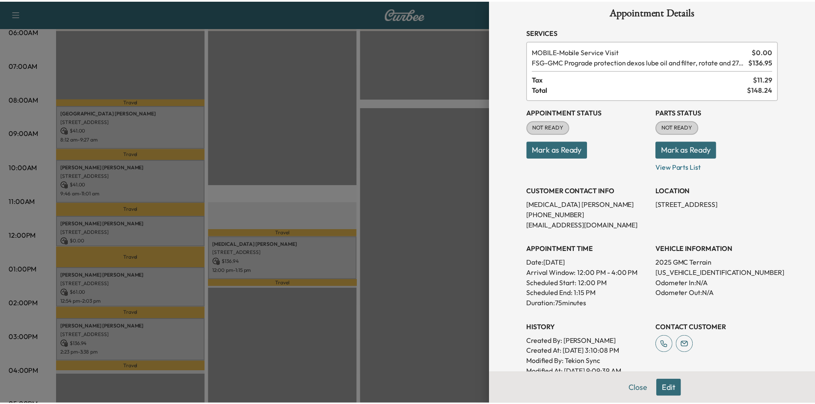
scroll to position [0, 0]
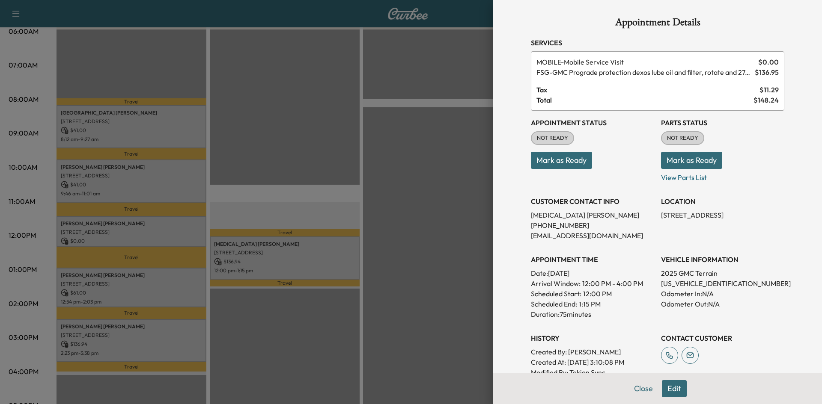
click at [408, 178] on div at bounding box center [411, 202] width 822 height 404
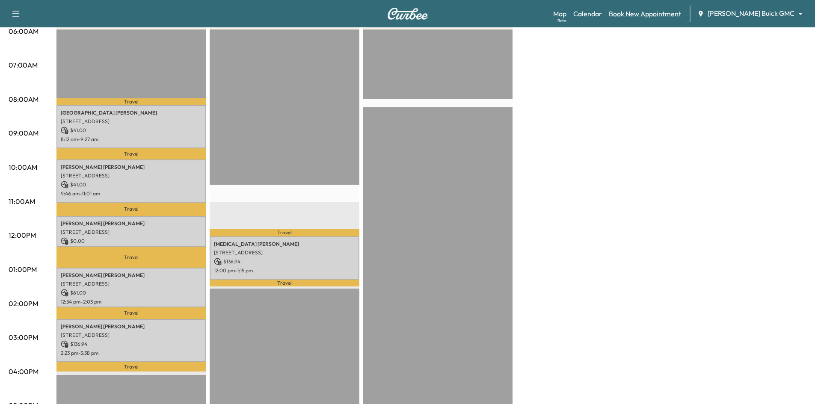
click at [681, 15] on link "Book New Appointment" at bounding box center [645, 14] width 72 height 10
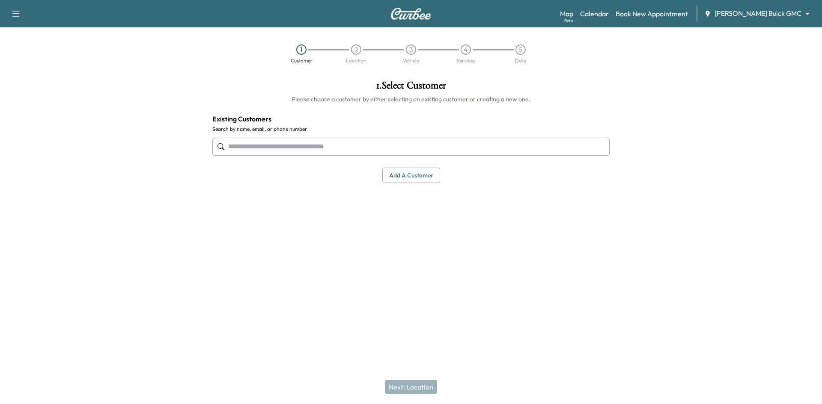
click at [421, 156] on div at bounding box center [410, 147] width 397 height 28
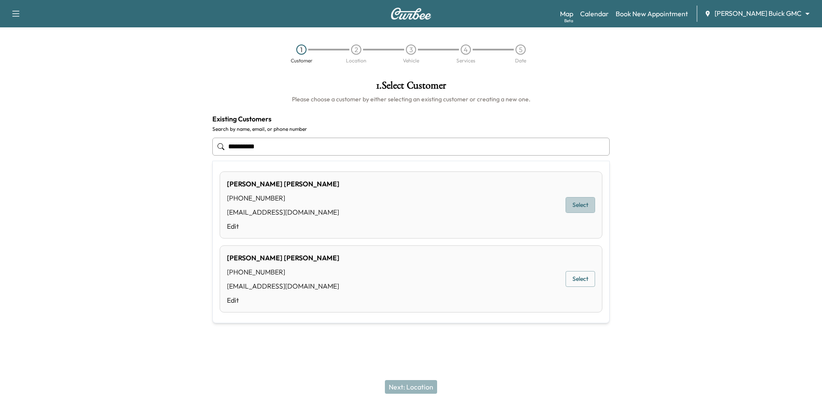
click at [575, 205] on button "Select" at bounding box center [580, 205] width 30 height 16
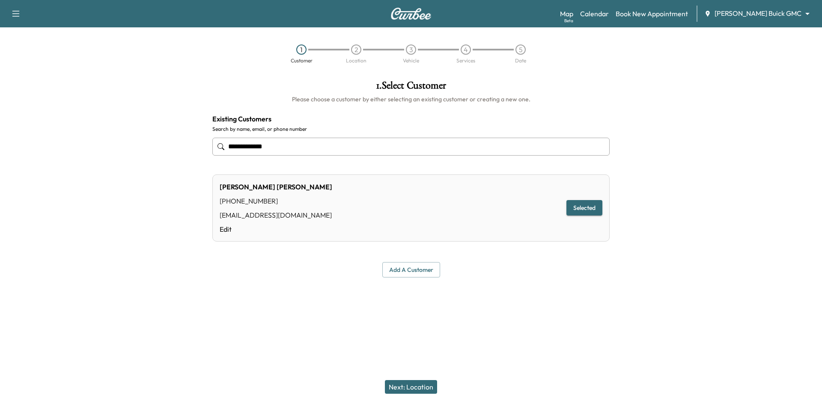
type input "**********"
click at [410, 385] on button "Next: Location" at bounding box center [411, 387] width 52 height 14
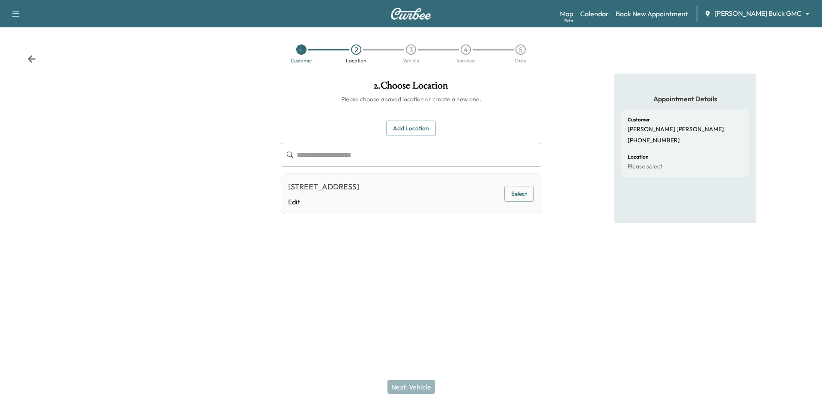
click at [526, 198] on button "Select" at bounding box center [519, 194] width 30 height 16
click at [420, 391] on button "Next: Vehicle" at bounding box center [411, 387] width 48 height 14
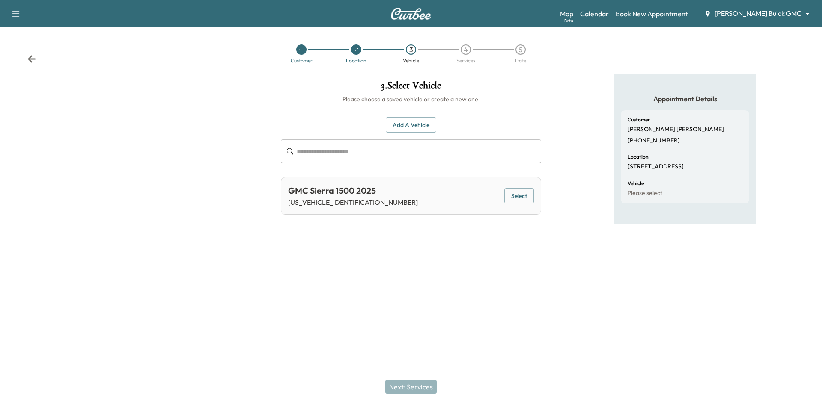
click at [517, 196] on button "Select" at bounding box center [519, 196] width 30 height 16
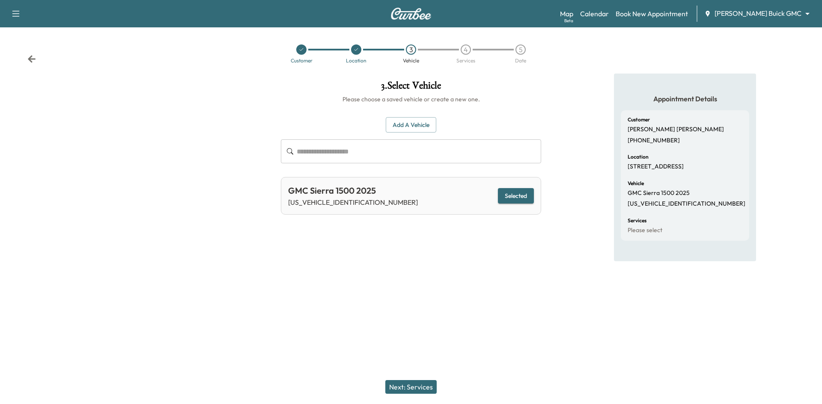
click at [407, 384] on button "Next: Services" at bounding box center [410, 387] width 51 height 14
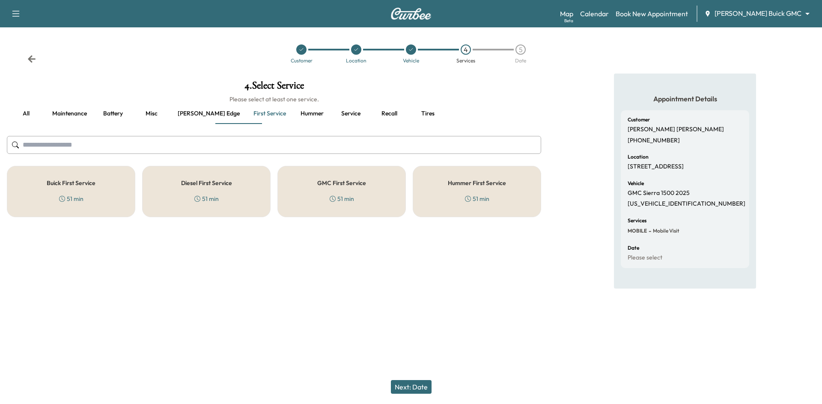
click at [353, 180] on h5 "GMC First Service" at bounding box center [341, 183] width 49 height 6
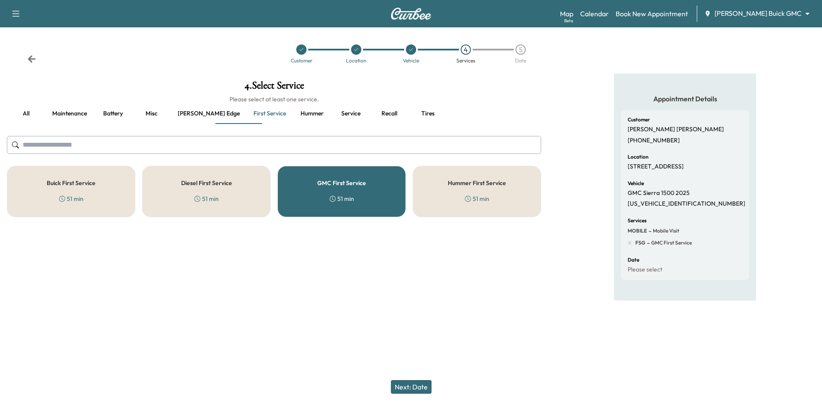
click at [420, 392] on button "Next: Date" at bounding box center [411, 387] width 41 height 14
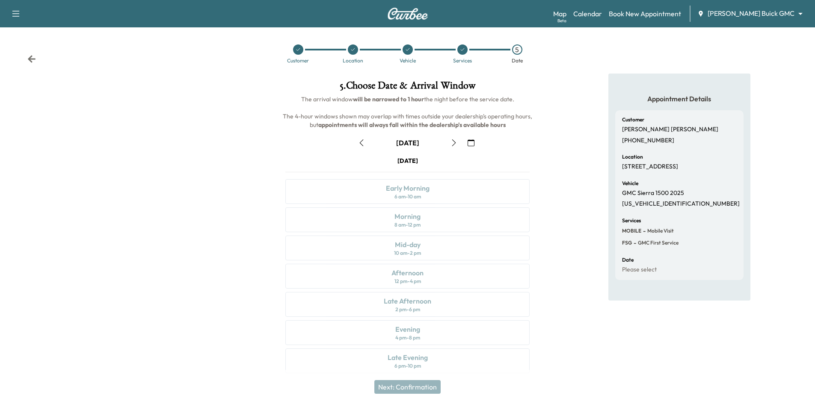
click at [471, 145] on icon "button" at bounding box center [471, 143] width 7 height 7
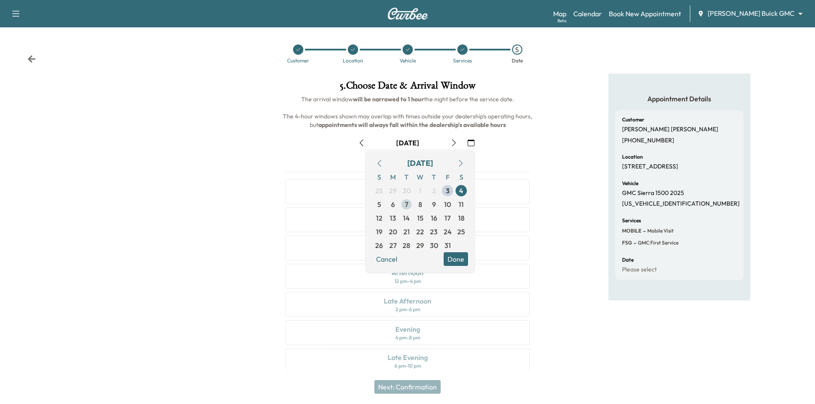
click at [407, 207] on span "7" at bounding box center [406, 204] width 3 height 10
click at [462, 260] on button "Done" at bounding box center [456, 260] width 24 height 14
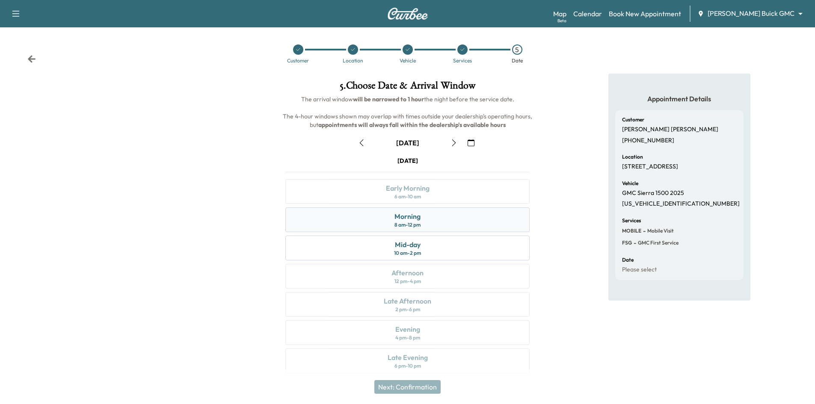
click at [460, 222] on div "Morning 8 am - 12 pm" at bounding box center [407, 220] width 244 height 25
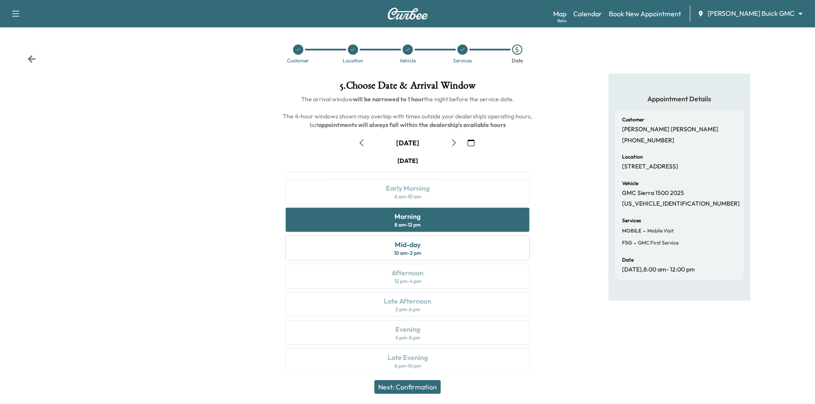
click at [422, 390] on button "Next: Confirmation" at bounding box center [407, 387] width 66 height 14
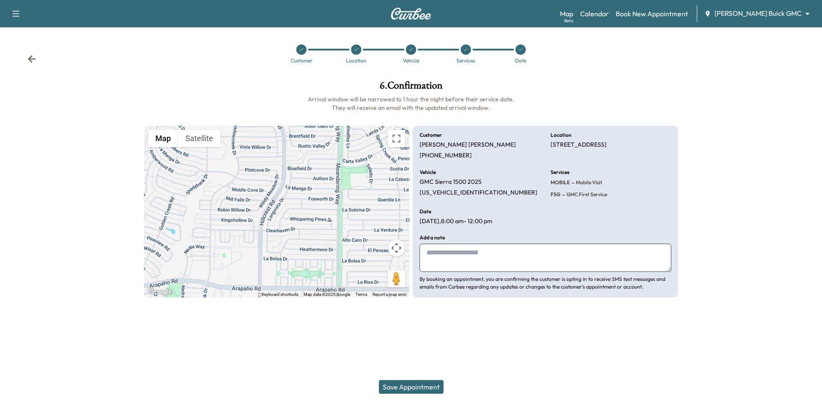
click at [422, 390] on button "Save Appointment" at bounding box center [411, 387] width 65 height 14
click at [609, 14] on link "Calendar" at bounding box center [594, 14] width 29 height 10
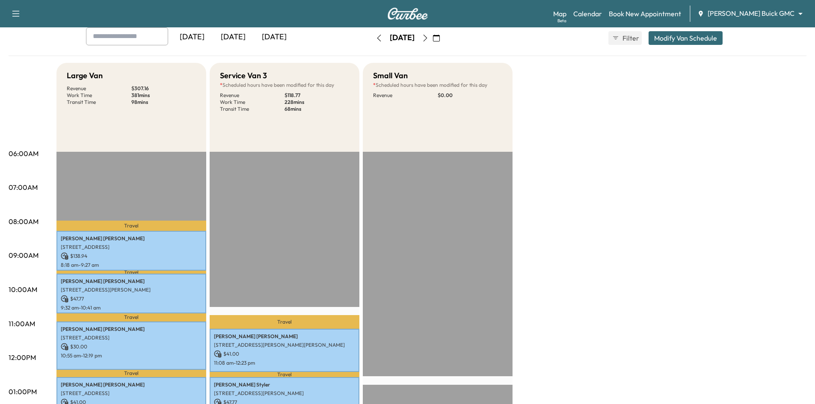
scroll to position [43, 0]
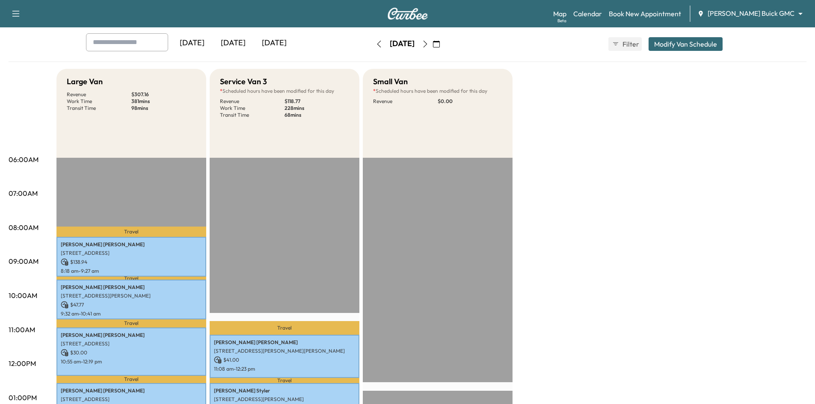
click at [440, 43] on icon "button" at bounding box center [436, 44] width 7 height 7
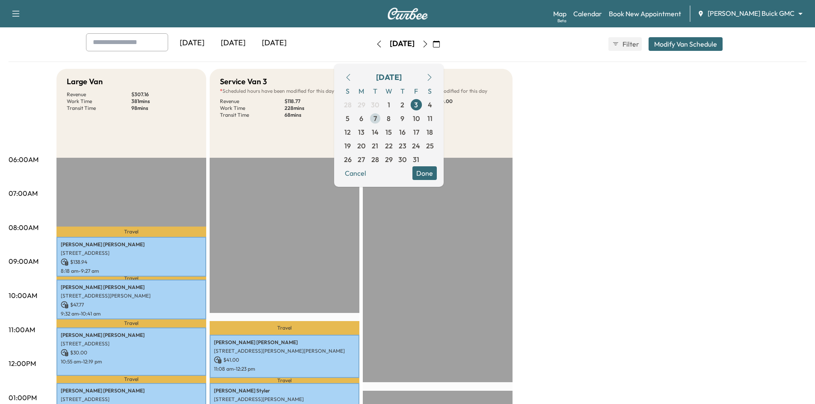
click at [377, 119] on span "7" at bounding box center [375, 118] width 3 height 10
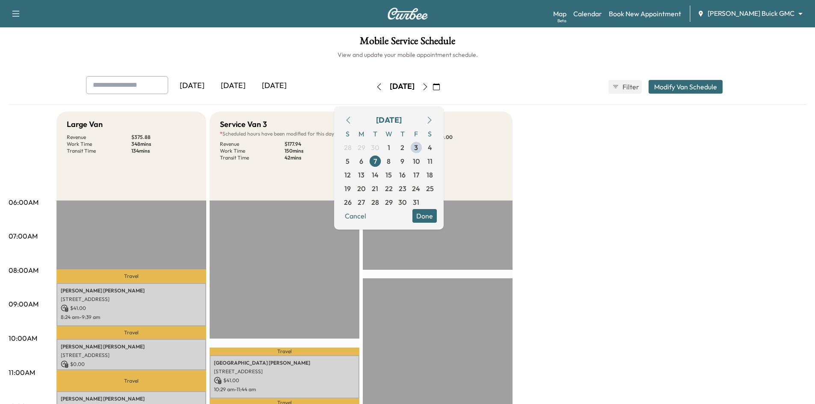
click at [437, 220] on button "Done" at bounding box center [425, 216] width 24 height 14
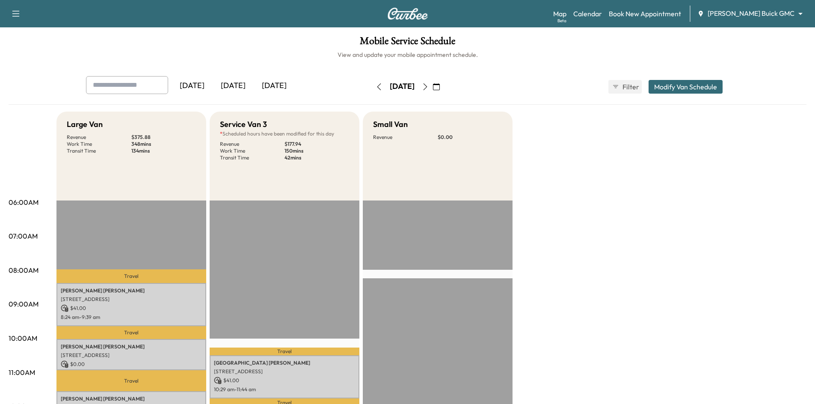
click at [376, 87] on icon "button" at bounding box center [379, 86] width 7 height 7
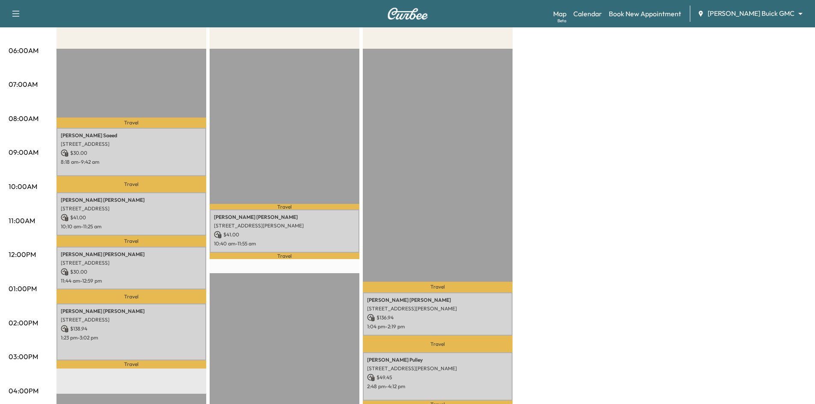
scroll to position [171, 0]
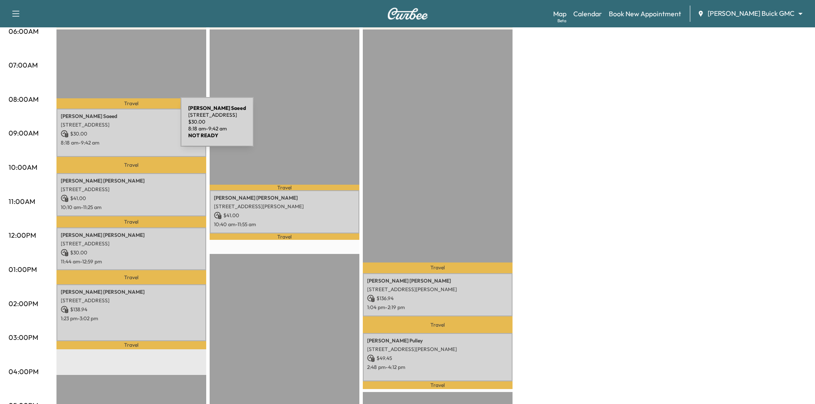
click at [117, 126] on p "826 Greenway Dr, Coppell, TX 75019, USA" at bounding box center [131, 125] width 141 height 7
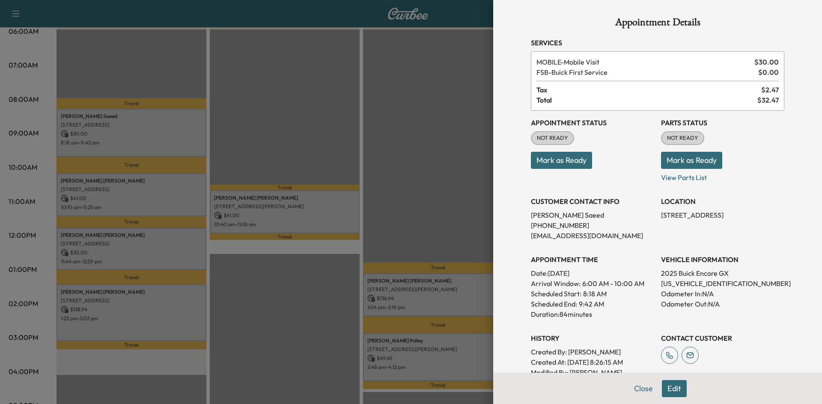
drag, startPoint x: 548, startPoint y: 160, endPoint x: 532, endPoint y: 162, distance: 16.4
click at [548, 160] on button "Mark as Ready" at bounding box center [561, 160] width 61 height 17
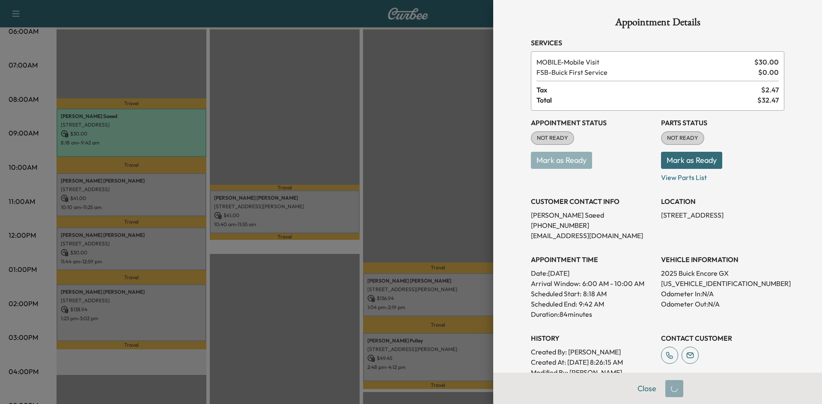
click at [318, 147] on div at bounding box center [411, 202] width 822 height 404
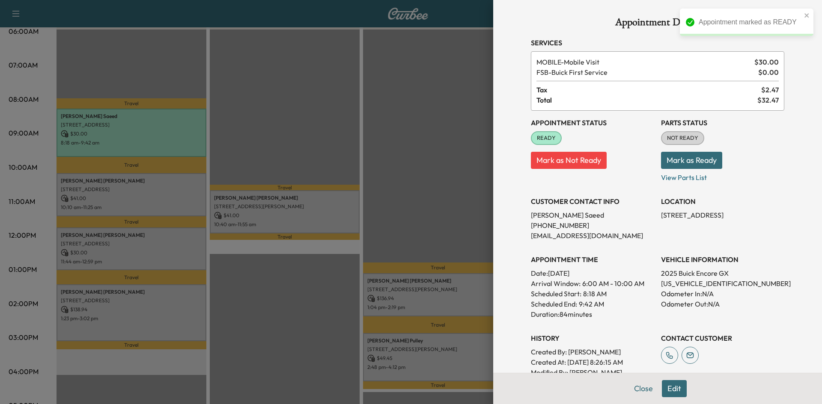
click at [175, 190] on div at bounding box center [411, 202] width 822 height 404
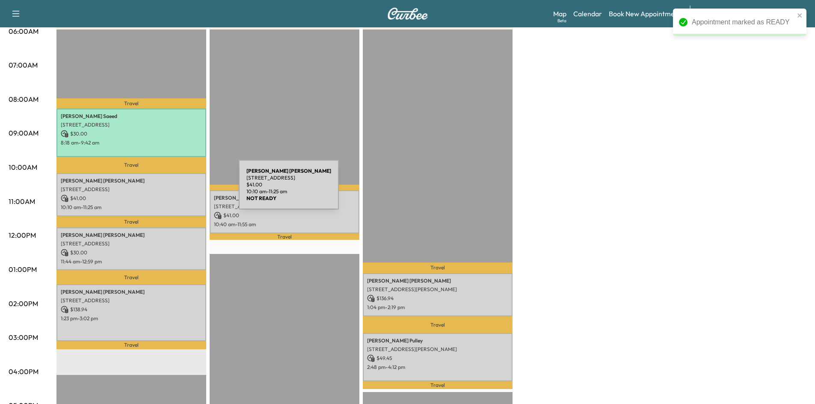
click at [175, 190] on p "1534 Turf Ln, Allen, TX 75002, USA" at bounding box center [131, 189] width 141 height 7
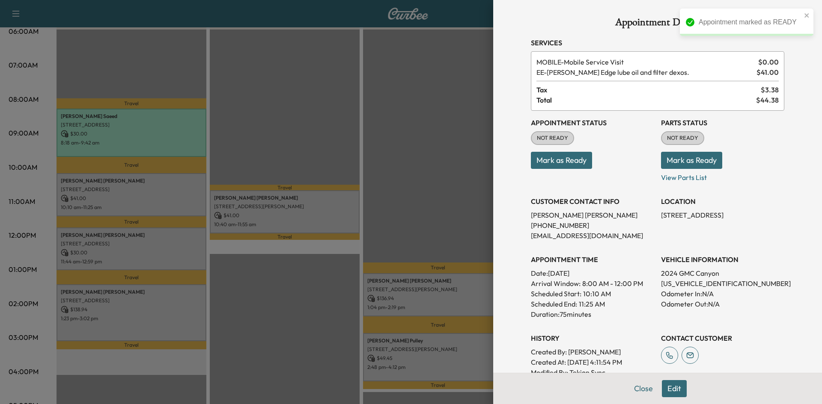
drag, startPoint x: 563, startPoint y: 163, endPoint x: 345, endPoint y: 177, distance: 218.3
click at [561, 163] on button "Mark as Ready" at bounding box center [561, 160] width 61 height 17
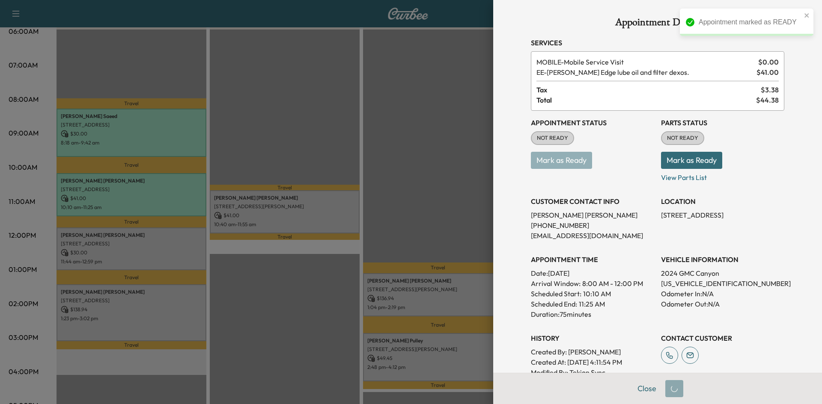
click at [164, 241] on div at bounding box center [411, 202] width 822 height 404
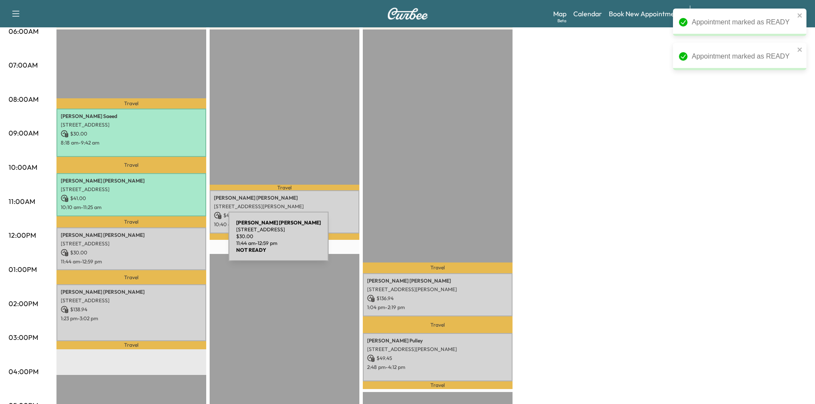
click at [166, 242] on p "3309 Beckham Ct, Plano, TX 75075, US" at bounding box center [131, 244] width 141 height 7
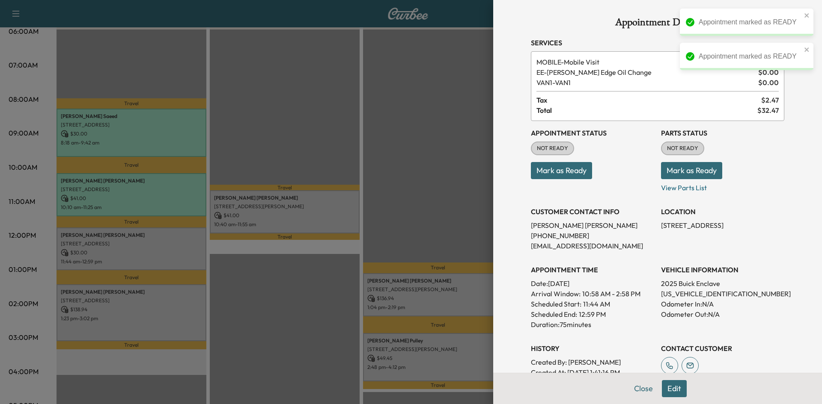
drag, startPoint x: 560, startPoint y: 169, endPoint x: 505, endPoint y: 173, distance: 55.0
click at [559, 169] on button "Mark as Ready" at bounding box center [561, 170] width 61 height 17
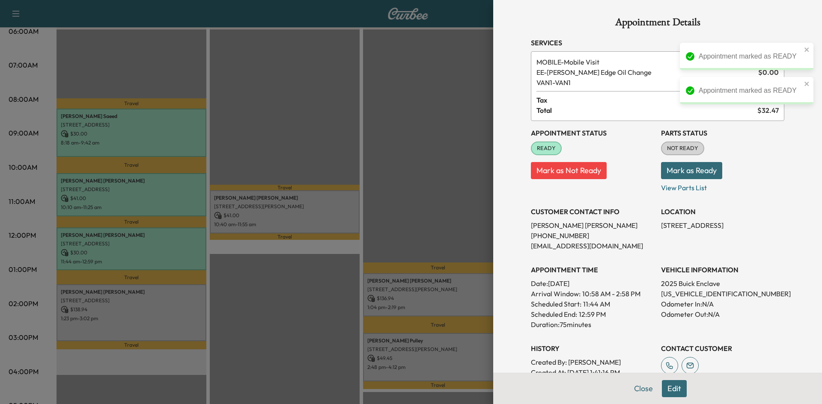
click at [162, 297] on div at bounding box center [411, 202] width 822 height 404
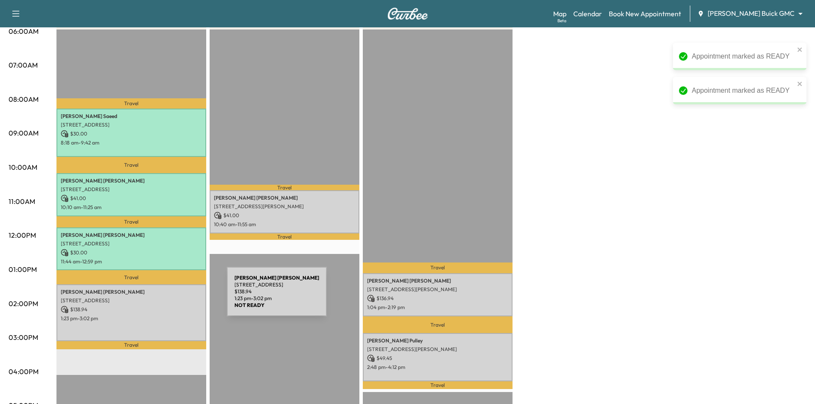
click at [165, 297] on p "5932 Franklin Ct, Frisco, TX 75034, US" at bounding box center [131, 300] width 141 height 7
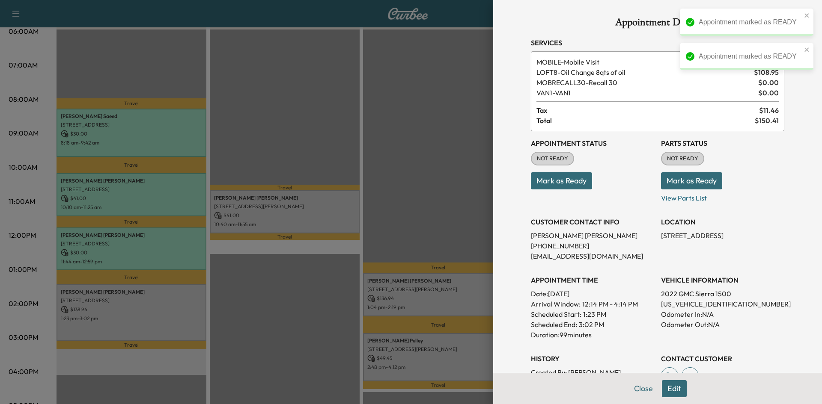
drag, startPoint x: 569, startPoint y: 179, endPoint x: 370, endPoint y: 196, distance: 199.3
click at [567, 180] on button "Mark as Ready" at bounding box center [561, 180] width 61 height 17
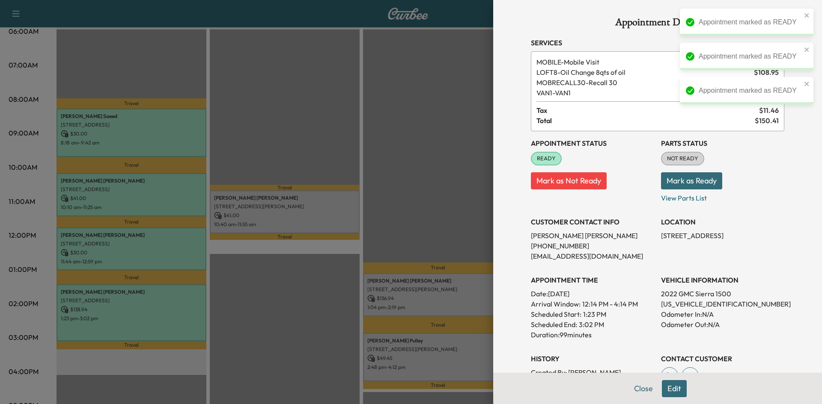
click at [288, 217] on div at bounding box center [411, 202] width 822 height 404
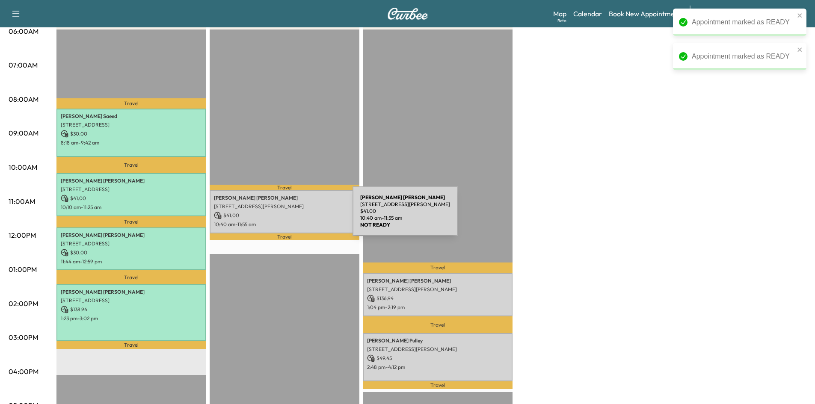
click at [288, 217] on p "$ 41.00" at bounding box center [284, 216] width 141 height 8
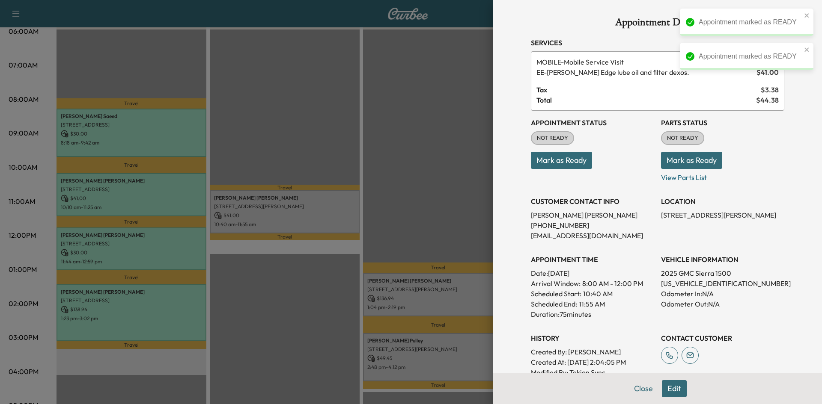
click at [555, 163] on button "Mark as Ready" at bounding box center [561, 160] width 61 height 17
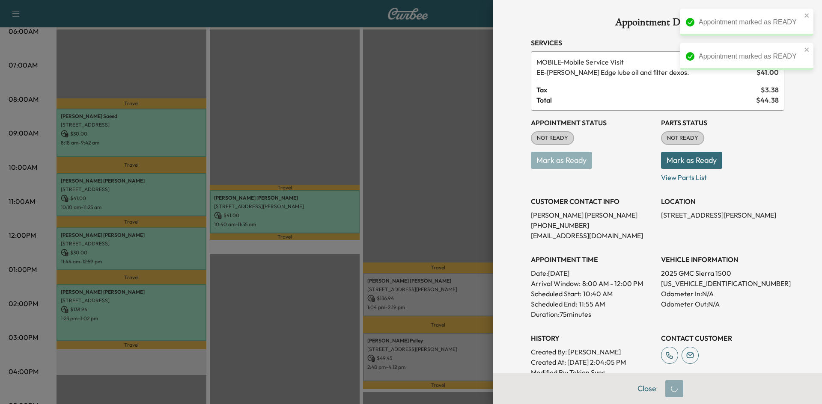
drag, startPoint x: 472, startPoint y: 226, endPoint x: 461, endPoint y: 239, distance: 17.0
click at [471, 228] on div at bounding box center [411, 202] width 822 height 404
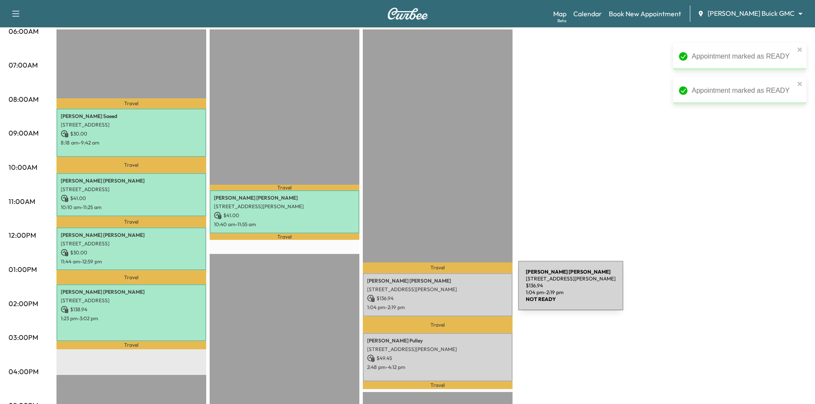
click at [453, 296] on p "$ 136.94" at bounding box center [437, 299] width 141 height 8
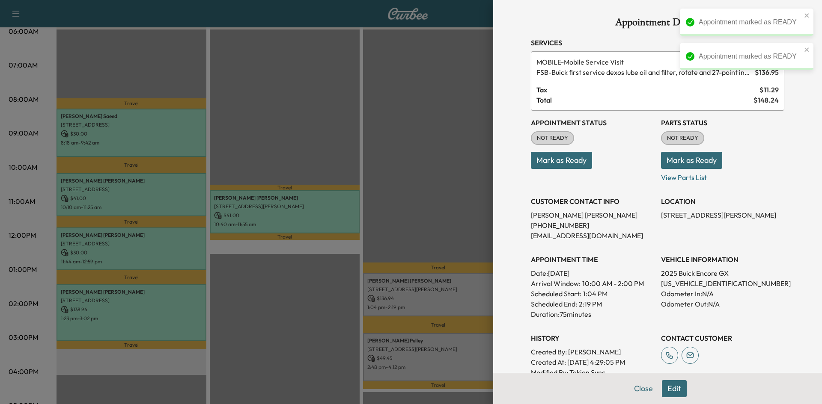
click at [553, 158] on button "Mark as Ready" at bounding box center [561, 160] width 61 height 17
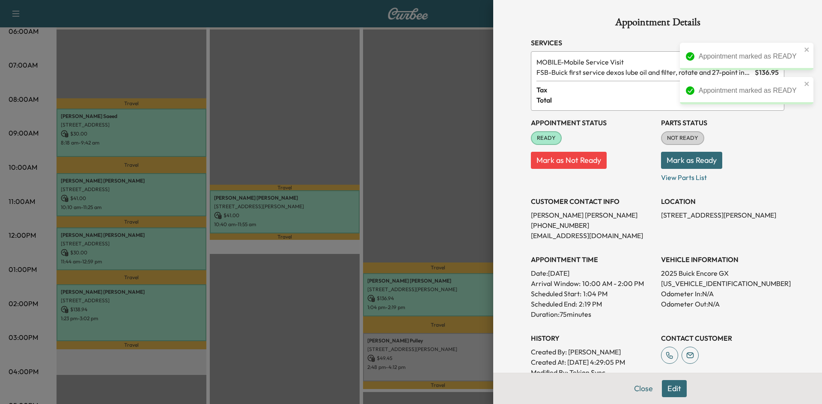
click at [457, 345] on div at bounding box center [411, 202] width 822 height 404
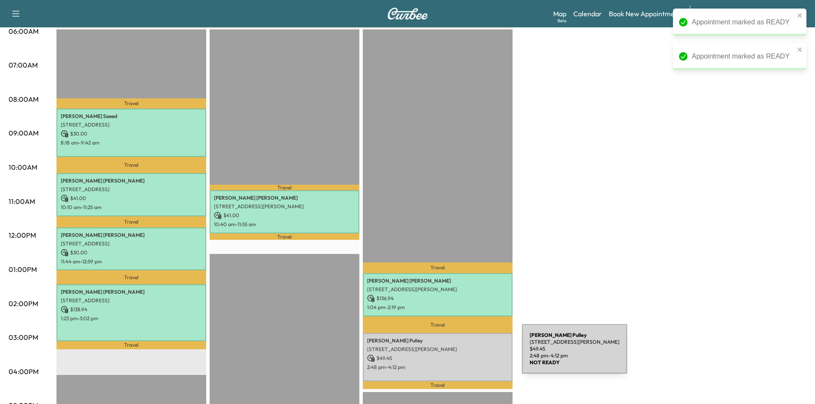
click at [457, 355] on p "$ 49.45" at bounding box center [437, 359] width 141 height 8
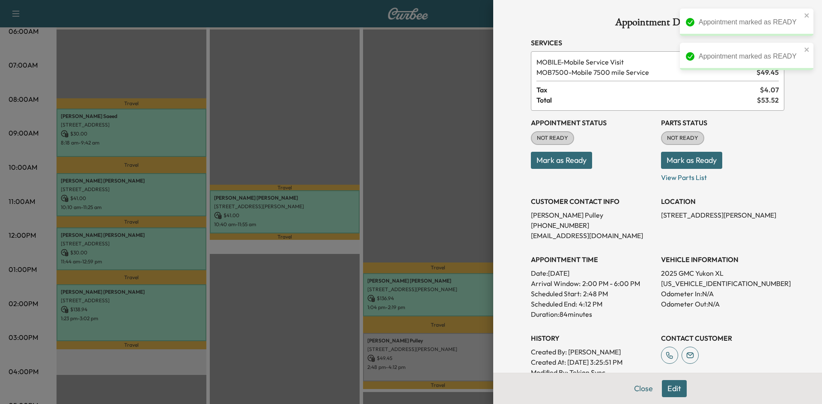
click at [547, 167] on button "Mark as Ready" at bounding box center [561, 160] width 61 height 17
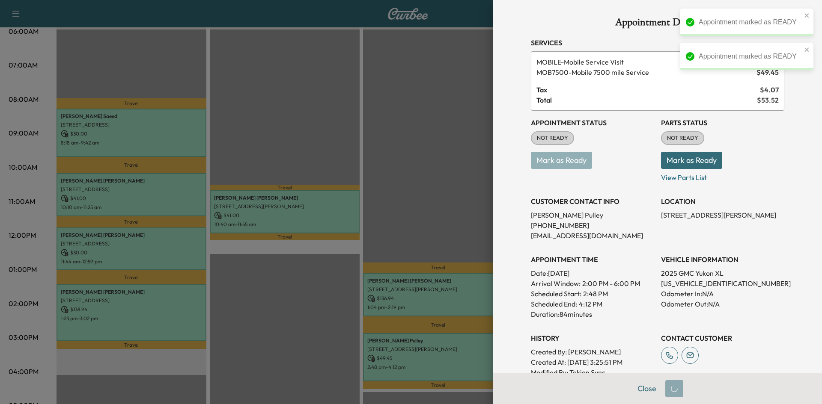
click at [407, 190] on div at bounding box center [411, 202] width 822 height 404
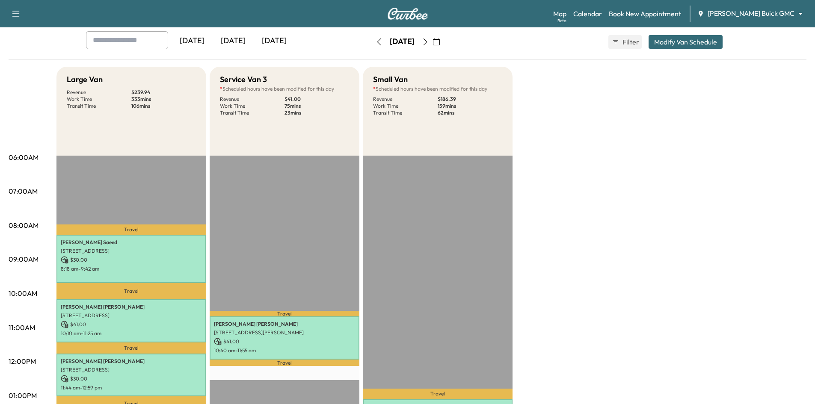
scroll to position [0, 0]
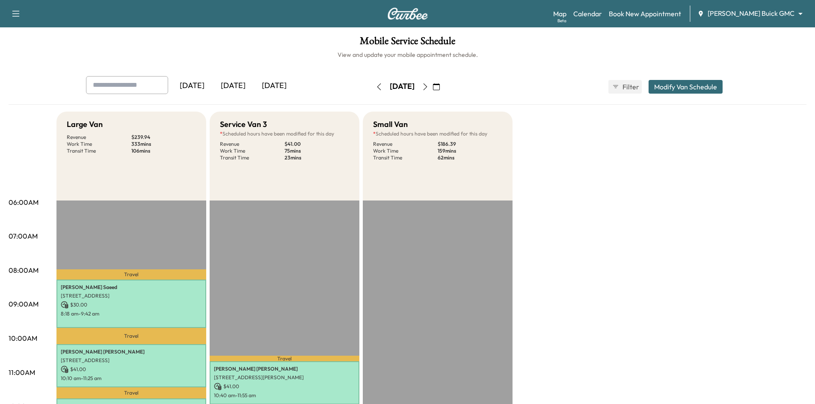
click at [240, 88] on div "[DATE]" at bounding box center [233, 86] width 41 height 20
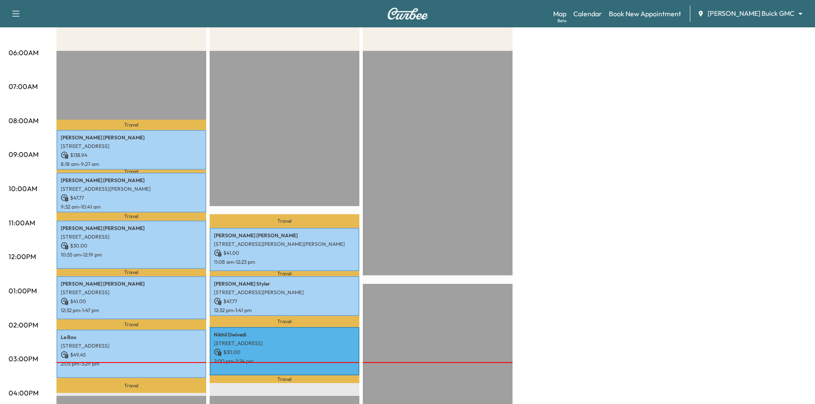
scroll to position [214, 0]
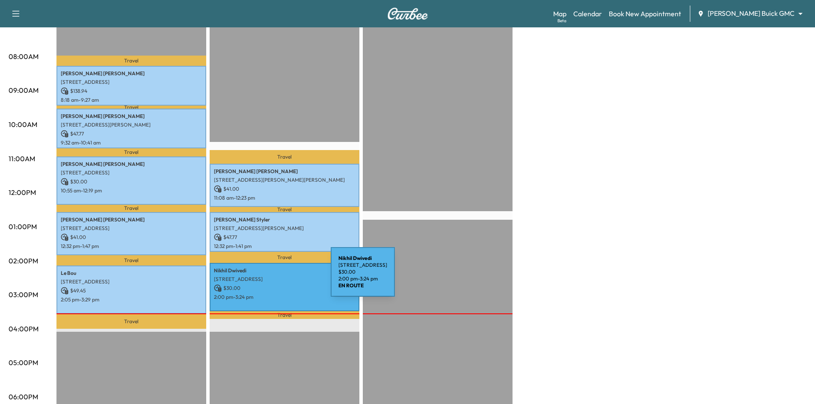
click at [266, 277] on p "8624 Berwick Dr, Plano, TX 75025, USA" at bounding box center [284, 279] width 141 height 7
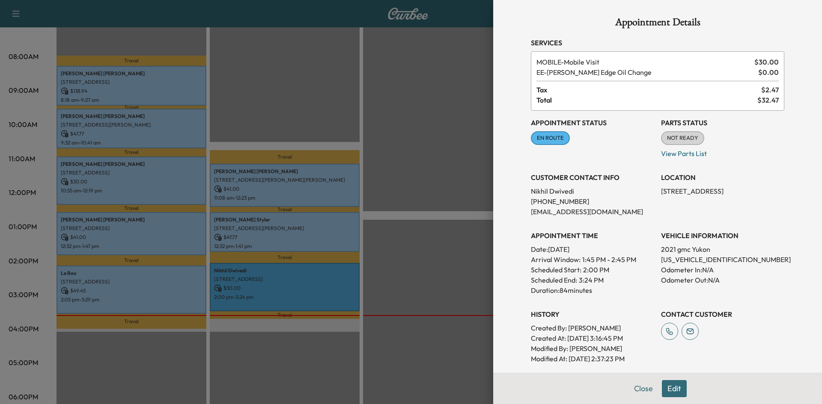
click at [424, 214] on div at bounding box center [411, 202] width 822 height 404
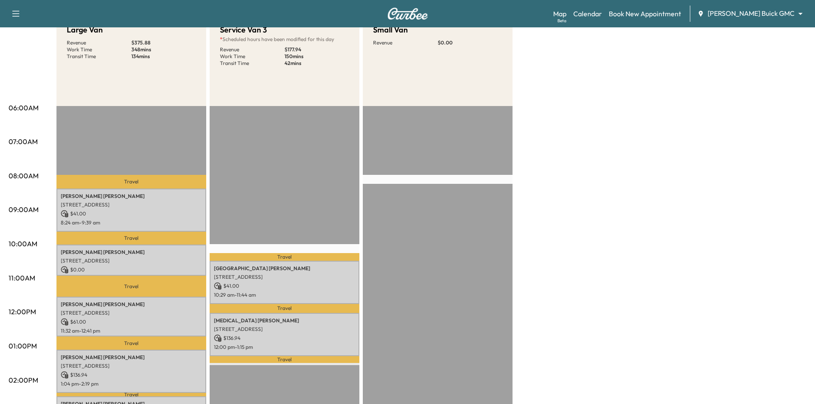
scroll to position [43, 0]
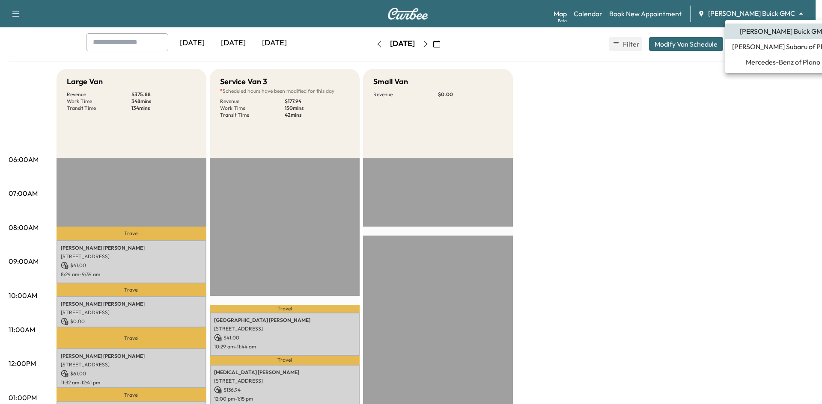
click at [738, 9] on body "Support Log Out Map Beta Calendar Book New Appointment Ewing Buick GMC ********…" at bounding box center [411, 159] width 822 height 404
click at [763, 46] on span "[PERSON_NAME] Subaru of Plano" at bounding box center [783, 47] width 102 height 10
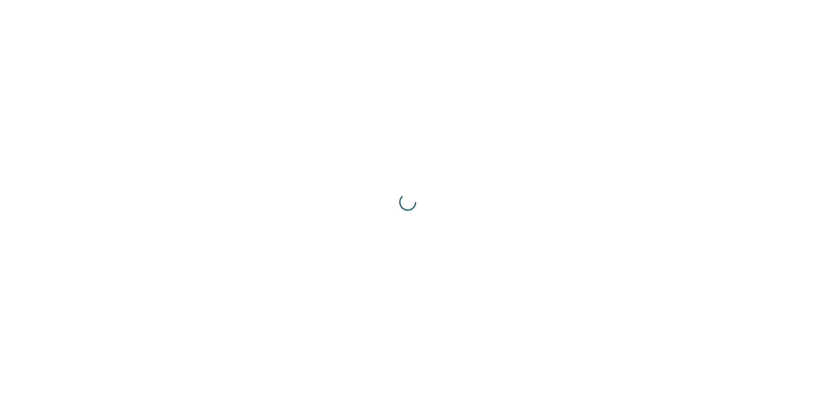
scroll to position [0, 0]
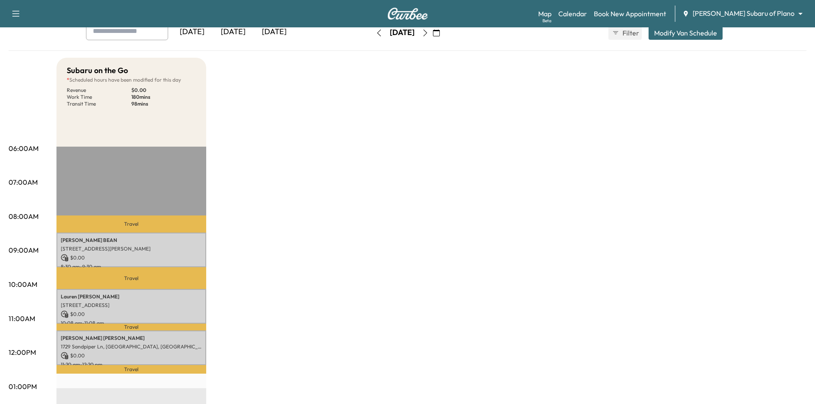
scroll to position [128, 0]
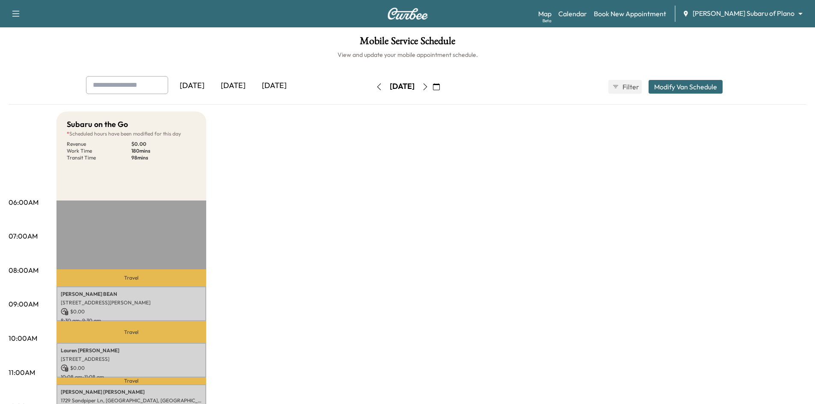
click at [376, 88] on icon "button" at bounding box center [379, 86] width 7 height 7
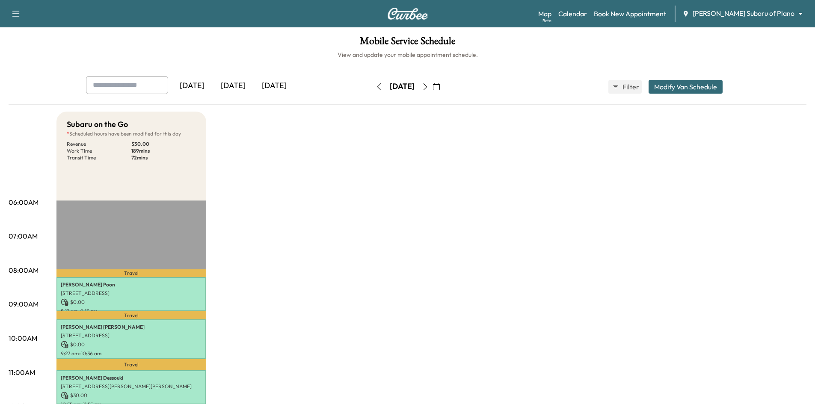
click at [237, 90] on div "[DATE]" at bounding box center [233, 86] width 41 height 20
